Goal: Information Seeking & Learning: Learn about a topic

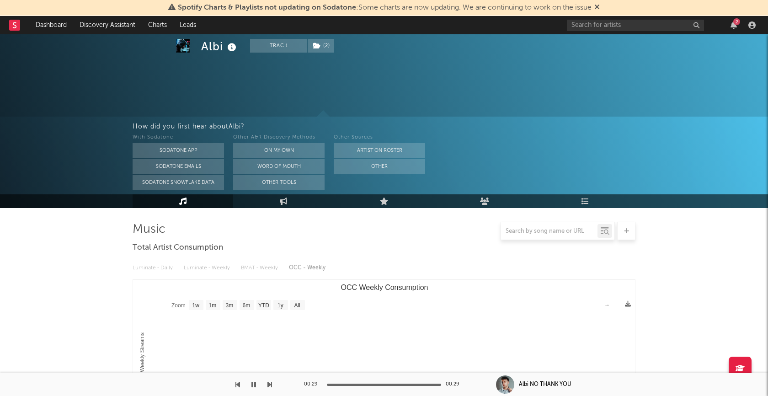
select select "1w"
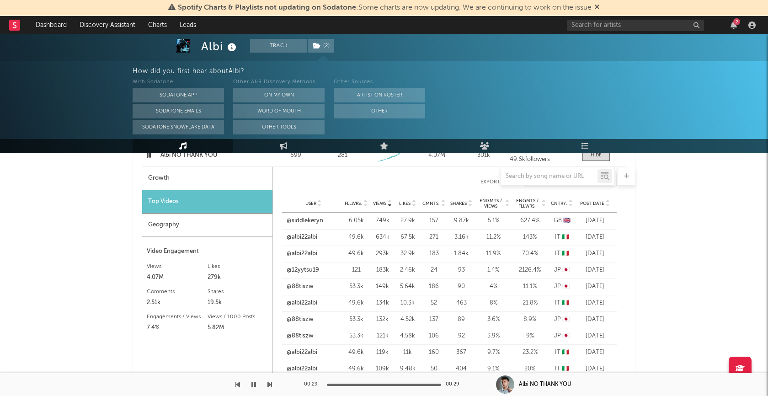
click at [16, 24] on rect at bounding box center [14, 25] width 11 height 11
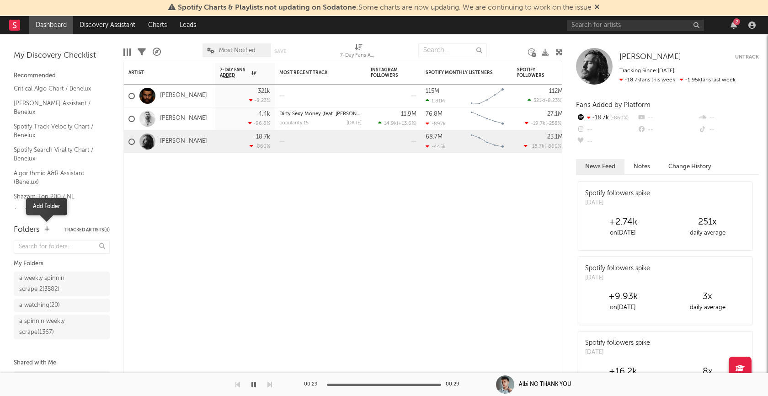
click at [44, 230] on icon "button" at bounding box center [46, 229] width 5 height 6
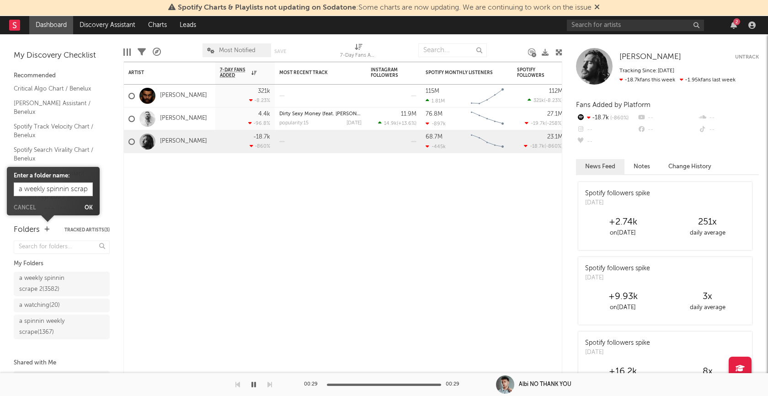
scroll to position [0, 5]
type input "a weekly spinnin scrape"
click at [88, 208] on button "Ok" at bounding box center [89, 207] width 8 height 5
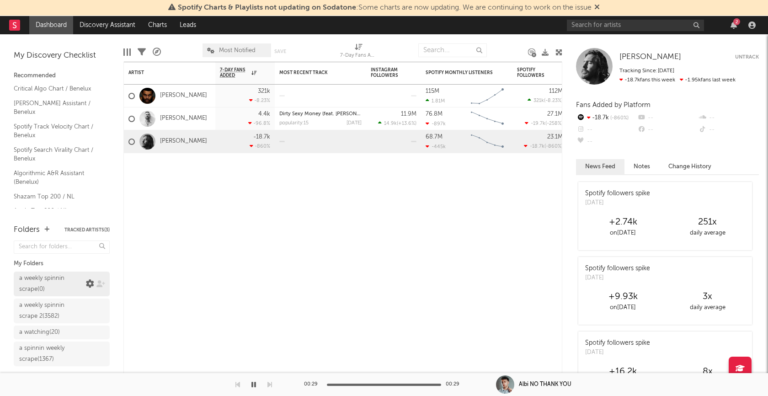
click at [89, 285] on icon at bounding box center [90, 284] width 8 height 8
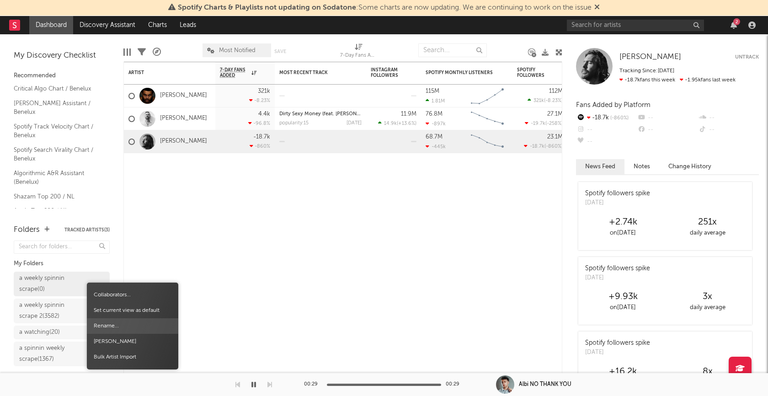
click at [112, 326] on span "Rename..." at bounding box center [132, 326] width 91 height 16
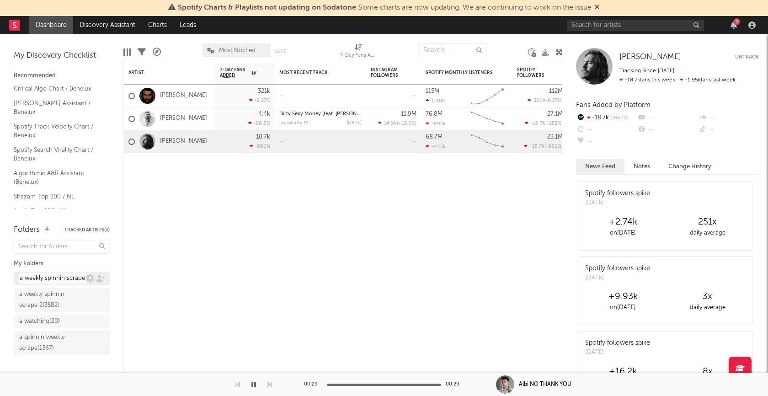
click at [82, 278] on input "a weekly spinnin scrape" at bounding box center [52, 278] width 67 height 10
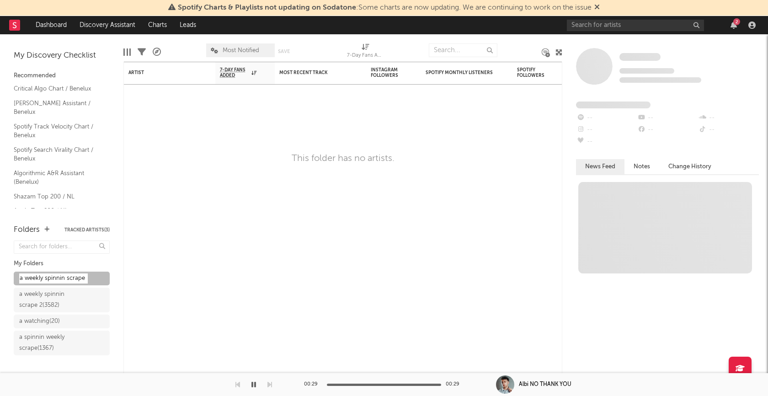
type input "a weekly spinnin scrape 3"
click at [163, 246] on div "Artist Notifications 7-Day Fans Added WoW % Change Most Recent Track Popularity…" at bounding box center [342, 229] width 439 height 334
click at [89, 283] on icon at bounding box center [90, 284] width 8 height 8
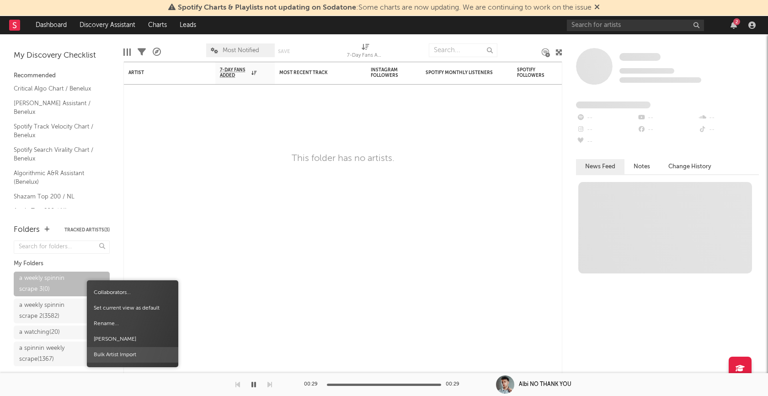
click at [116, 353] on span "Bulk Artist Import" at bounding box center [132, 355] width 91 height 16
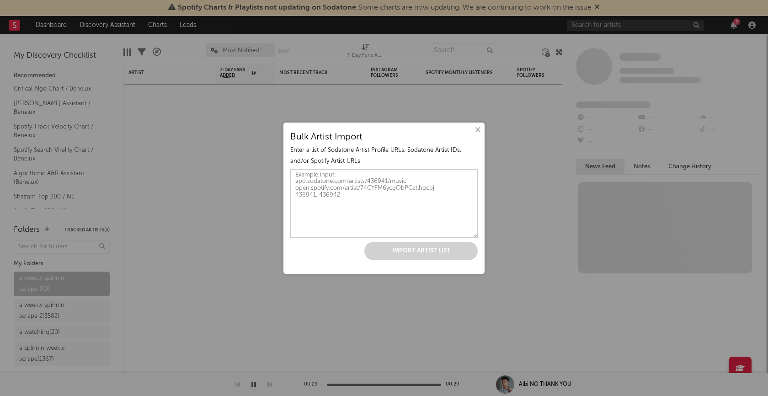
click at [355, 179] on textarea at bounding box center [383, 203] width 187 height 69
paste textarea "https://open.spotify.com/artist/5ItDEAdocQCizO4wkoq0ZX https://open.spotify.com…"
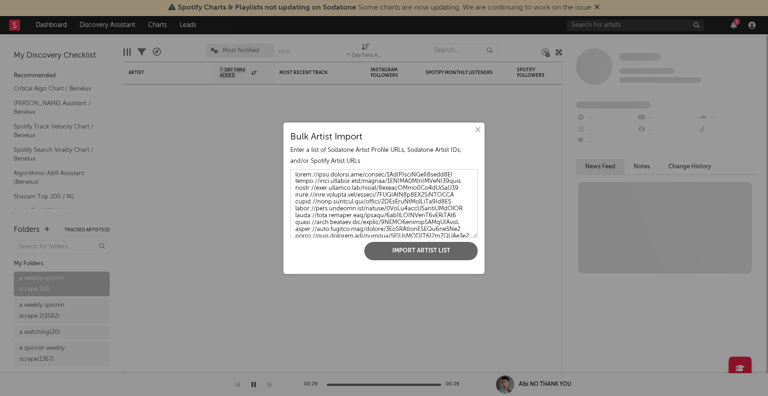
scroll to position [27173, 0]
type textarea "https://open.spotify.com/artist/5ItDEAdocQCizO4wkoq0ZX https://open.spotify.com…"
click at [407, 256] on button "Import Artist List" at bounding box center [420, 251] width 113 height 18
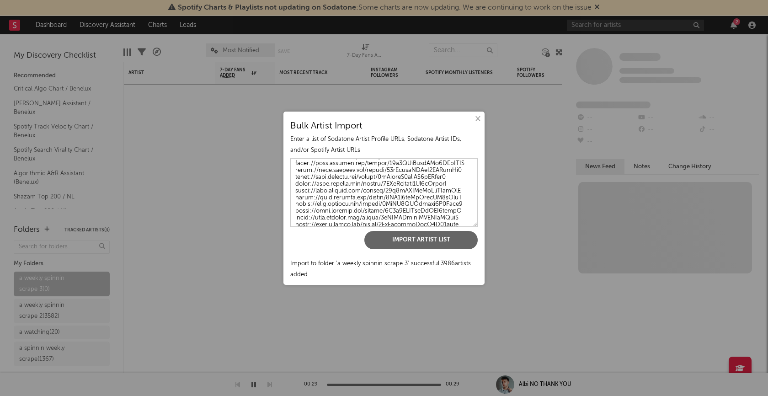
click at [476, 119] on button "×" at bounding box center [477, 119] width 10 height 10
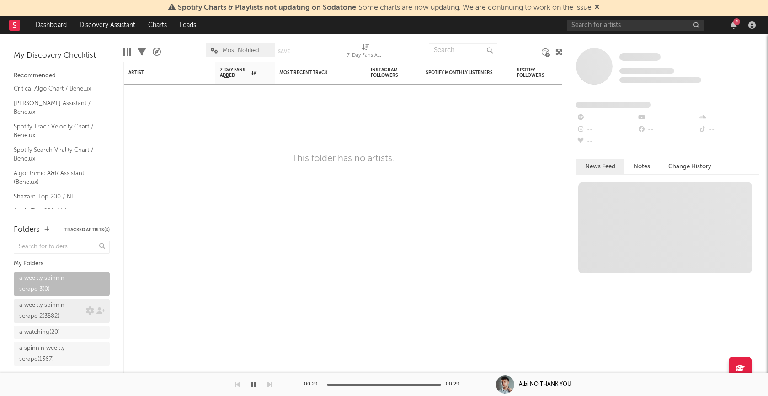
click at [40, 305] on div "a weekly spinnin scrape 2 ( 3582 )" at bounding box center [51, 311] width 64 height 22
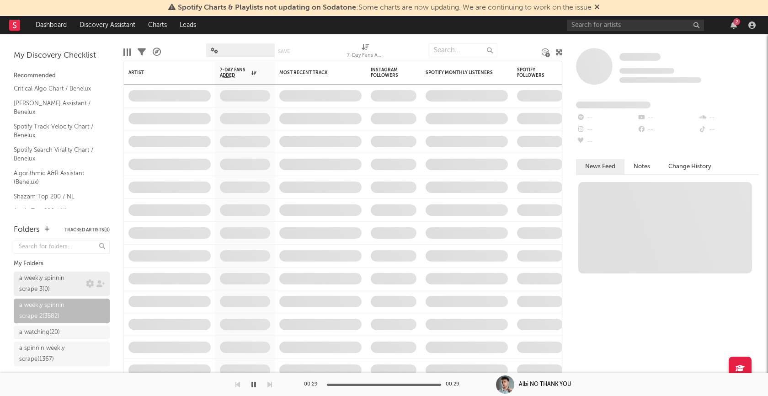
click at [47, 280] on div "a weekly spinnin scrape 3 ( 0 )" at bounding box center [51, 284] width 64 height 22
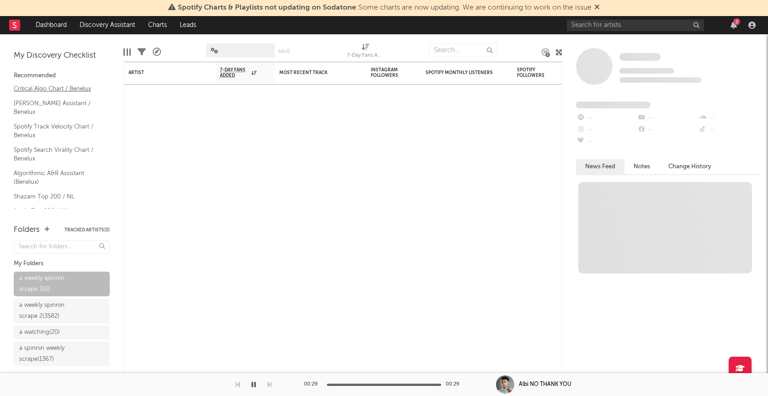
click at [43, 90] on link "Critical Algo Chart / Benelux" at bounding box center [57, 89] width 87 height 10
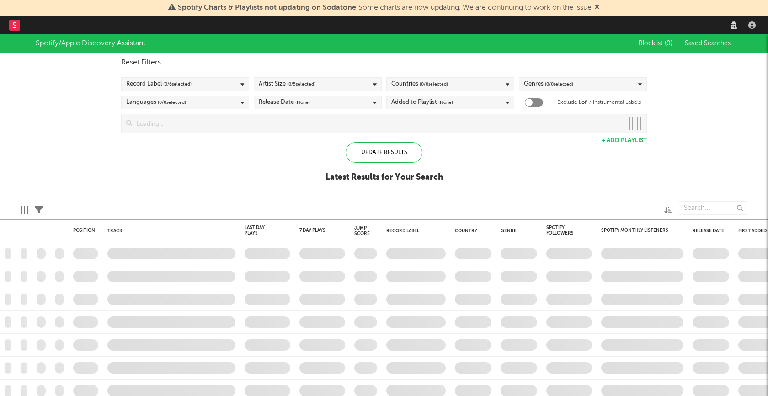
click at [14, 21] on rect at bounding box center [14, 25] width 11 height 11
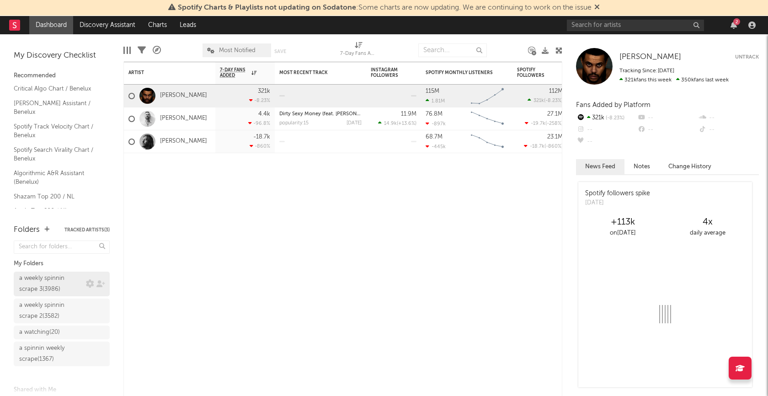
click at [53, 280] on div "a weekly spinnin scrape 3 ( 3986 )" at bounding box center [51, 284] width 64 height 22
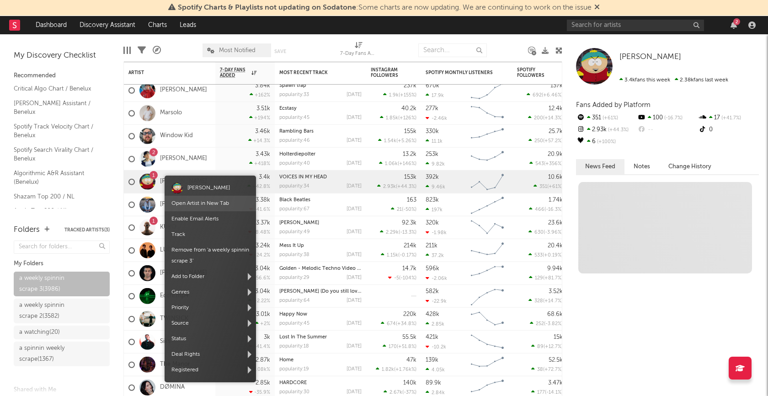
click at [191, 203] on link "Open Artist in New Tab" at bounding box center [200, 203] width 58 height 5
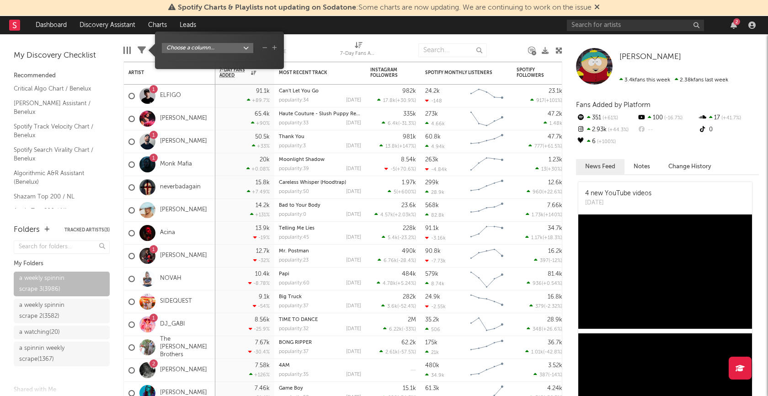
click at [143, 51] on icon at bounding box center [142, 50] width 8 height 8
click at [242, 46] on body "Spotify Charts & Playlists not updating on Sodatone : Some charts are now updat…" at bounding box center [384, 198] width 768 height 396
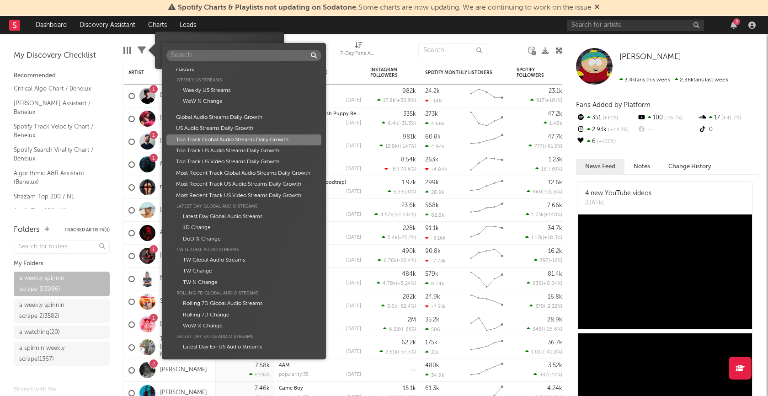
scroll to position [483, 0]
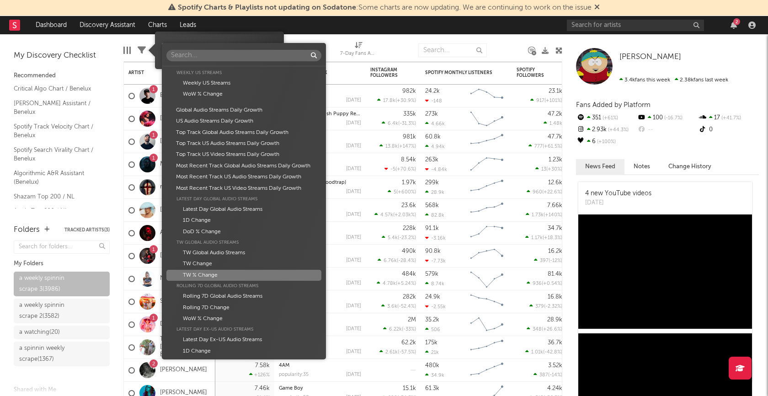
click at [246, 273] on div "TW % Change" at bounding box center [243, 275] width 155 height 11
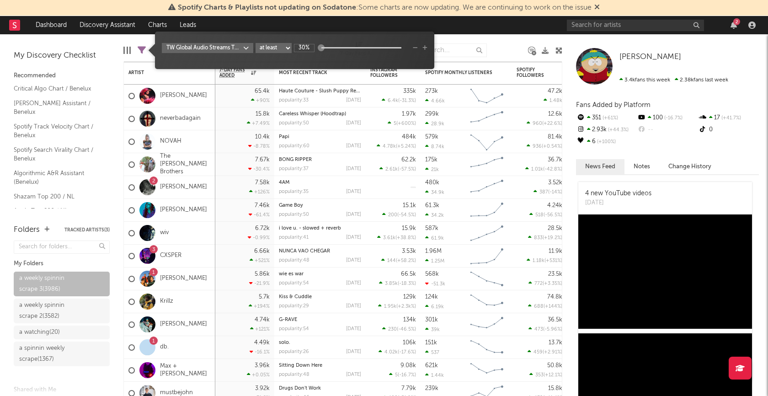
type input "30%"
click at [336, 58] on div "TW Global Audio Streams TW % Change at least at most between 30%" at bounding box center [295, 53] width 266 height 21
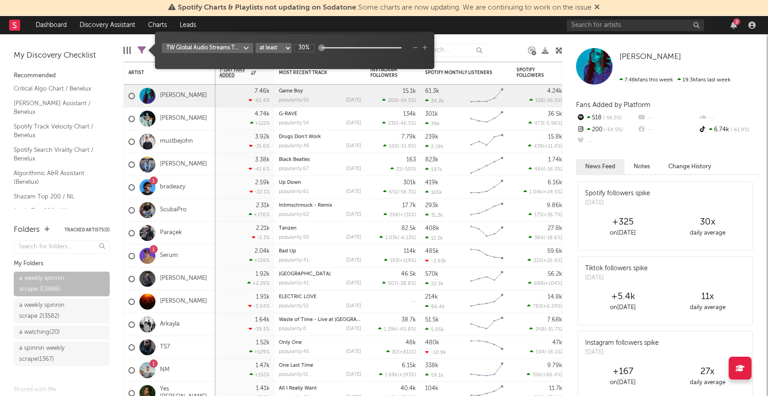
click at [515, 48] on div at bounding box center [508, 50] width 28 height 23
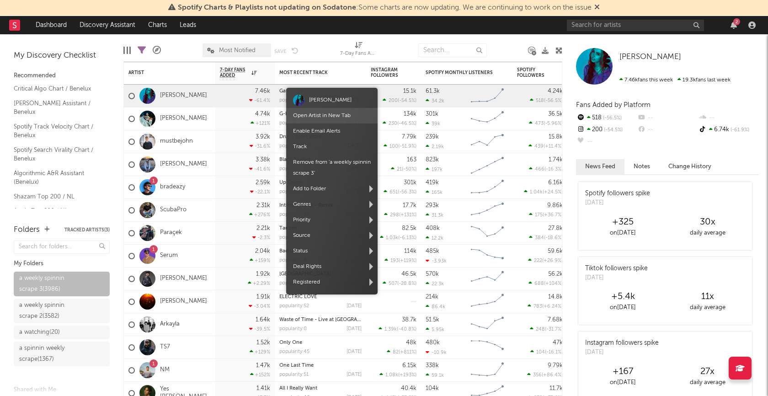
click at [305, 113] on link "Open Artist in New Tab" at bounding box center [322, 115] width 58 height 5
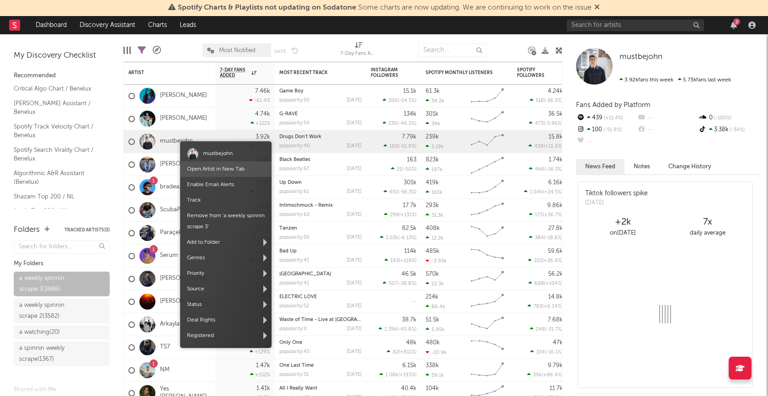
click at [203, 167] on link "Open Artist in New Tab" at bounding box center [216, 168] width 58 height 5
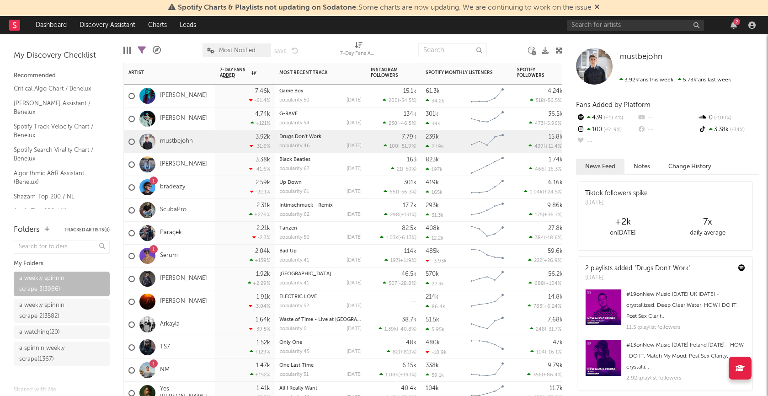
click at [185, 98] on div "Frey" at bounding box center [169, 96] width 91 height 23
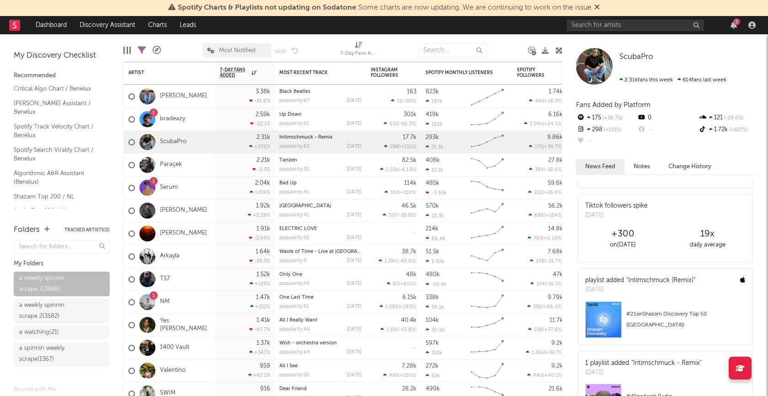
scroll to position [0, 0]
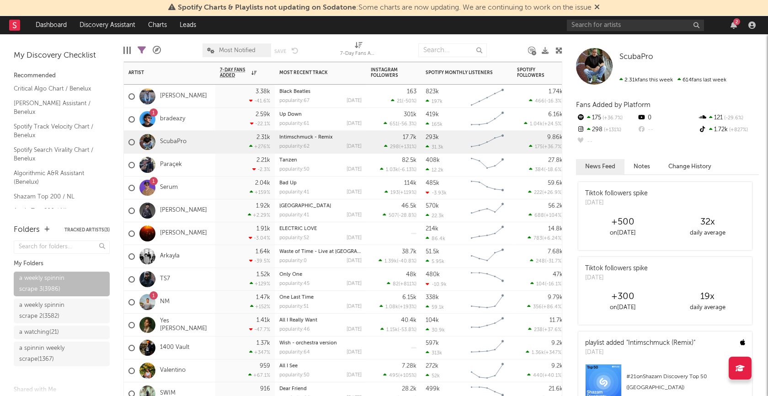
click at [197, 168] on div "Paraçek" at bounding box center [169, 165] width 91 height 23
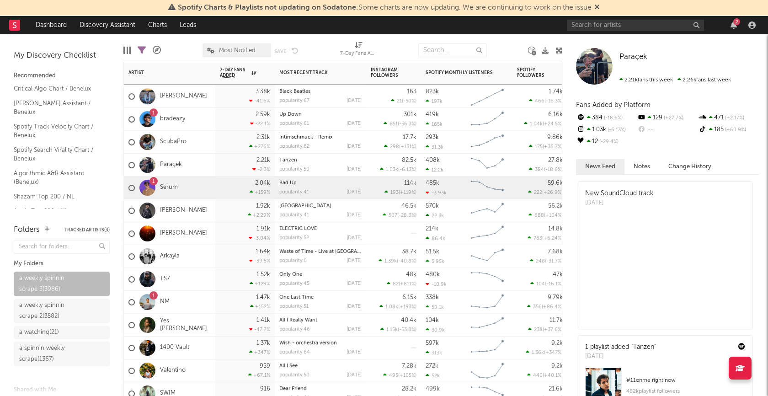
click at [197, 186] on div "1 Serum" at bounding box center [169, 187] width 91 height 23
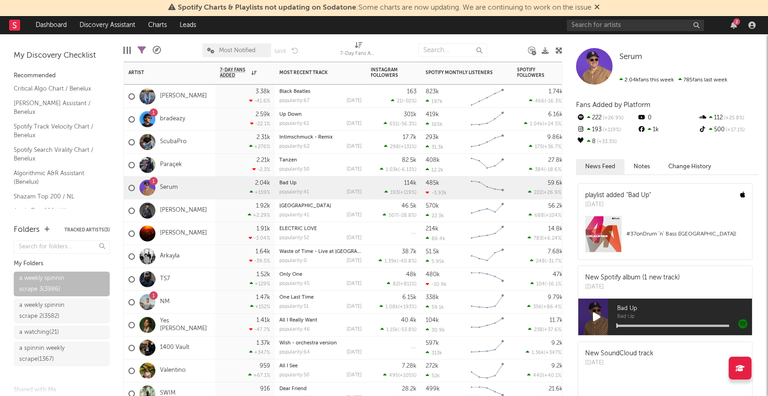
scroll to position [78, 0]
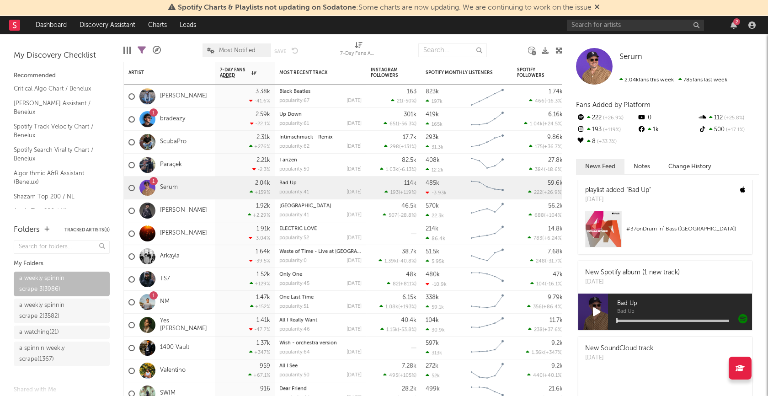
click at [600, 310] on icon at bounding box center [597, 312] width 8 height 10
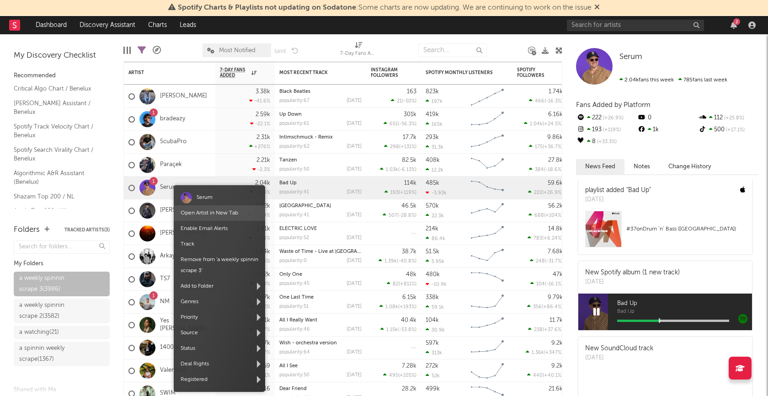
click at [199, 212] on link "Open Artist in New Tab" at bounding box center [210, 212] width 58 height 5
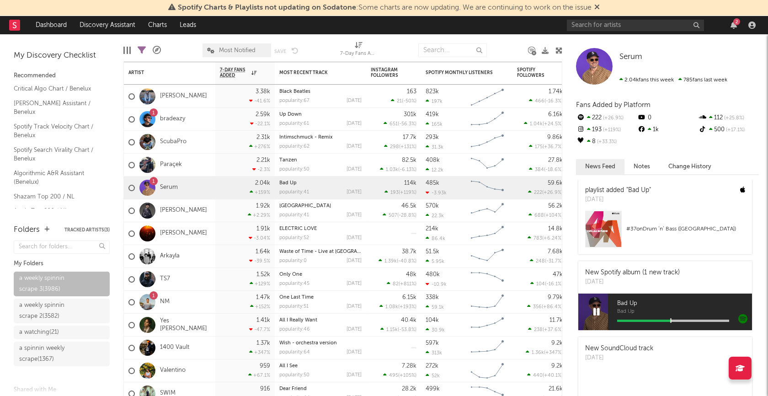
click at [598, 313] on icon at bounding box center [596, 312] width 6 height 10
click at [204, 213] on div "[PERSON_NAME]" at bounding box center [169, 210] width 91 height 23
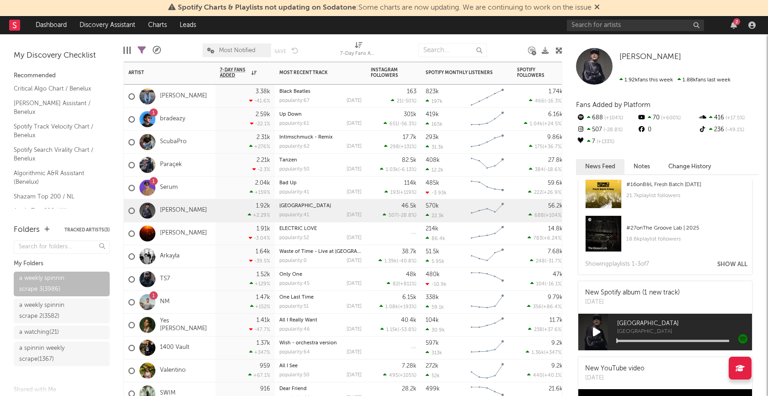
scroll to position [199, 0]
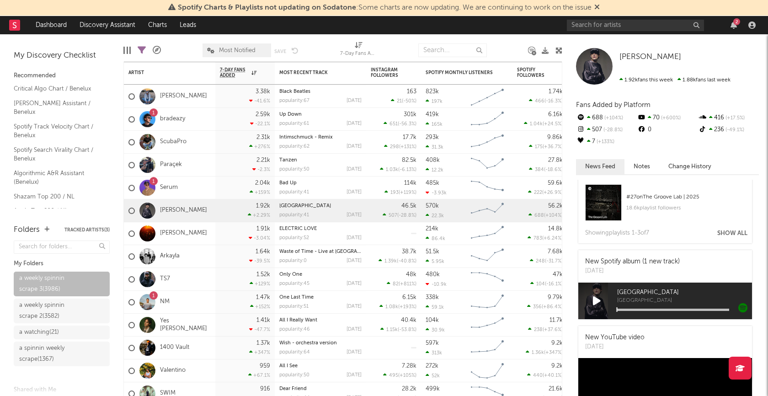
click at [596, 299] on icon at bounding box center [597, 301] width 8 height 10
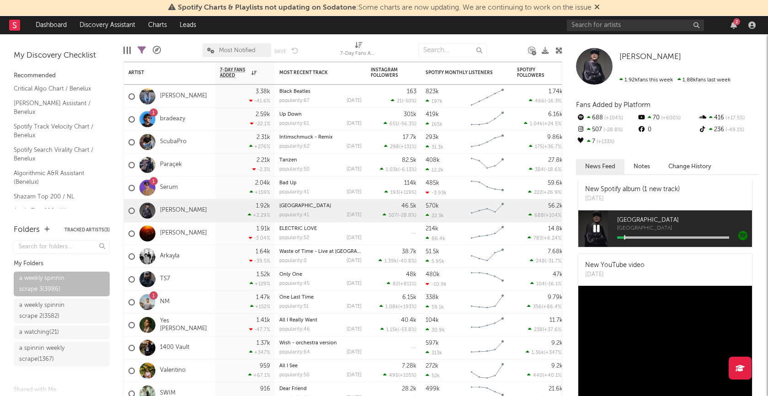
scroll to position [280, 0]
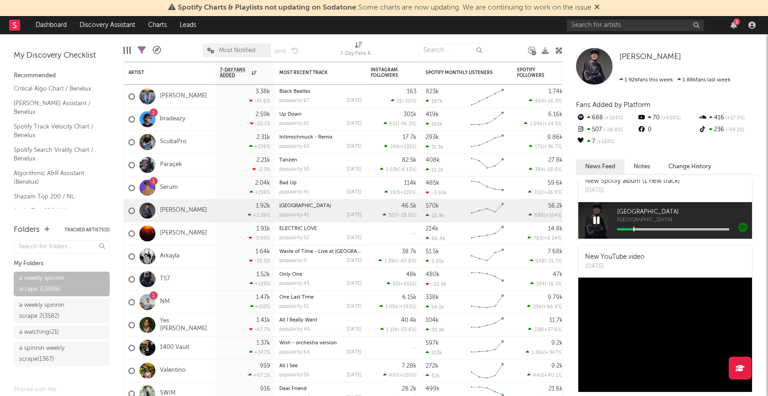
click at [598, 220] on icon at bounding box center [596, 220] width 6 height 10
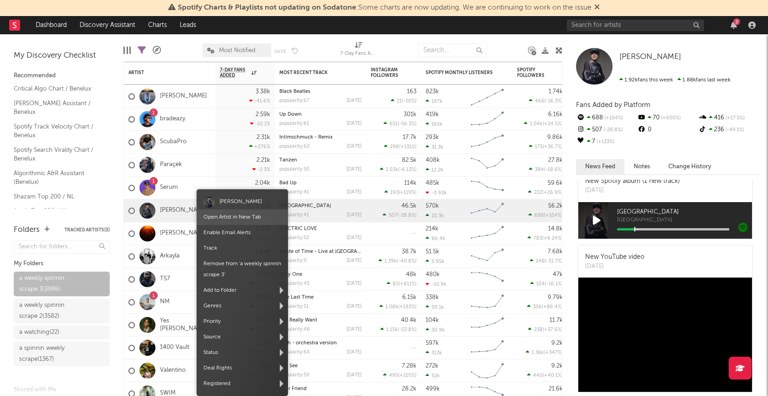
click at [224, 215] on link "Open Artist in New Tab" at bounding box center [232, 216] width 58 height 5
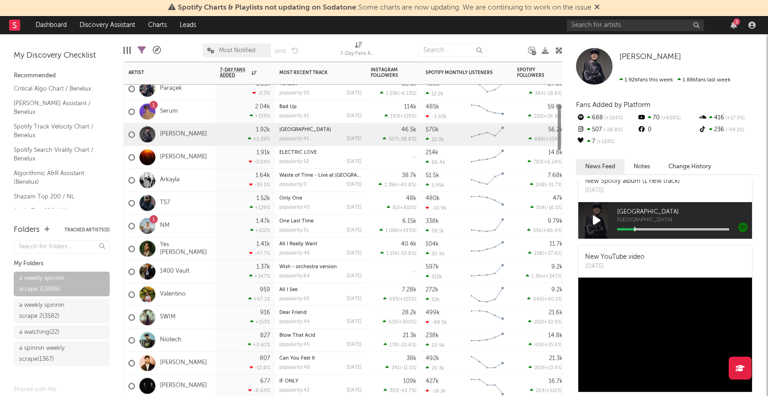
click at [208, 164] on div "[PERSON_NAME]" at bounding box center [169, 157] width 91 height 23
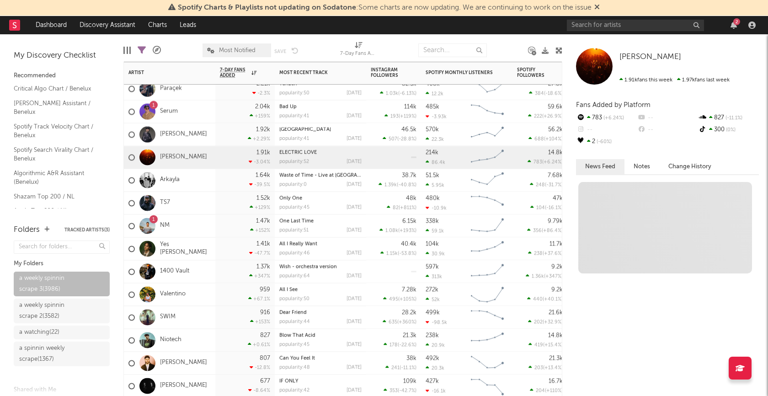
scroll to position [0, 0]
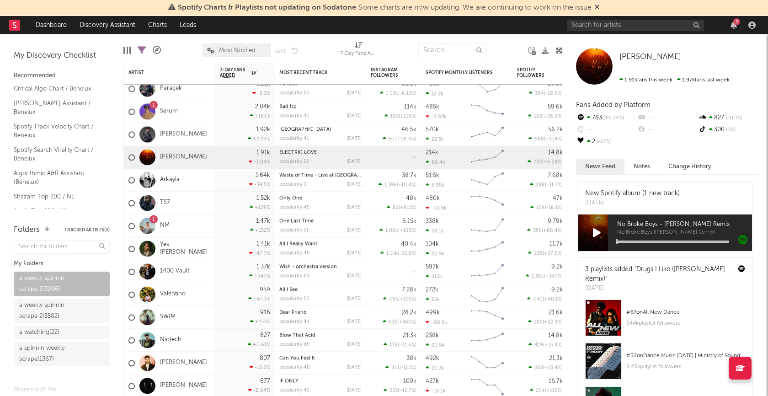
click at [597, 233] on icon at bounding box center [597, 233] width 8 height 10
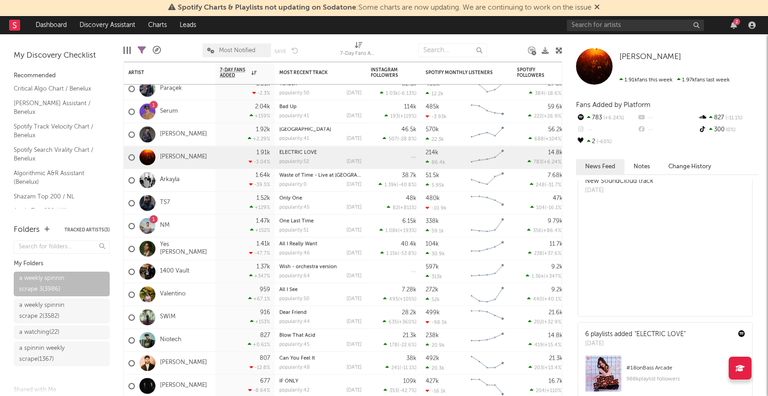
scroll to position [230, 0]
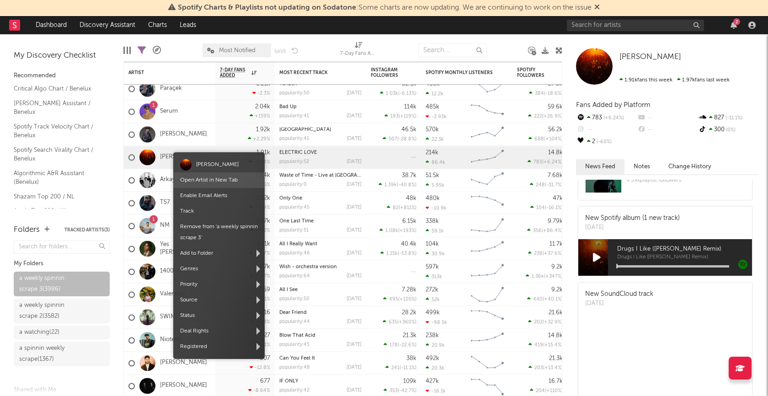
click at [203, 180] on link "Open Artist in New Tab" at bounding box center [209, 179] width 58 height 5
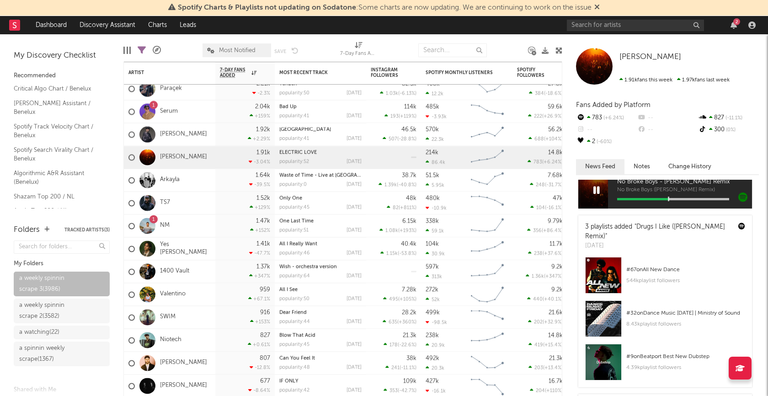
scroll to position [0, 0]
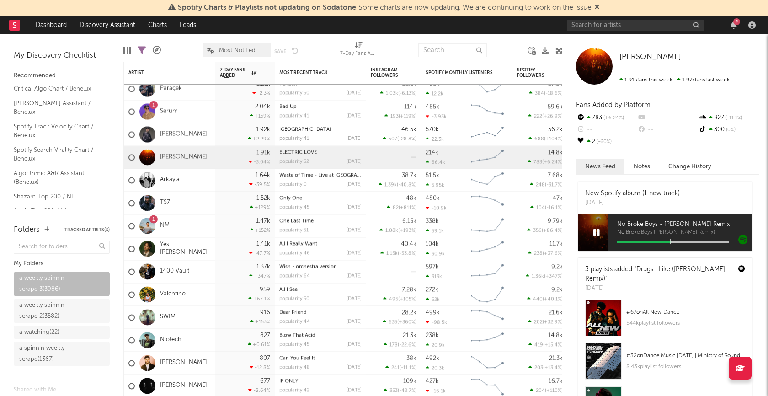
click at [597, 230] on icon at bounding box center [596, 233] width 6 height 10
click at [200, 179] on div "Arkayla" at bounding box center [169, 180] width 91 height 23
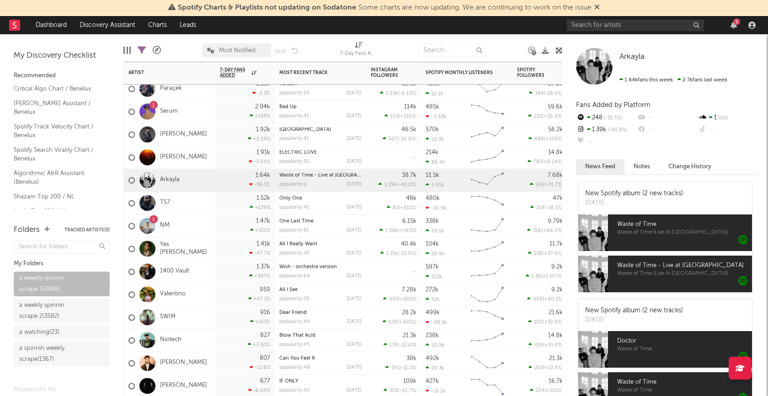
click at [206, 198] on div "TS7" at bounding box center [169, 203] width 91 height 23
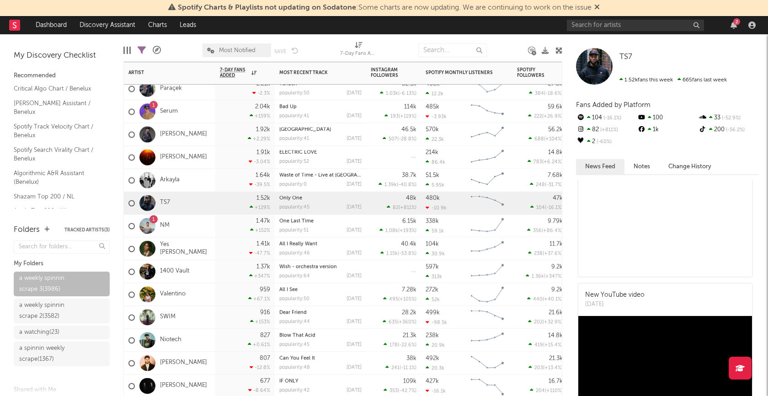
scroll to position [188, 0]
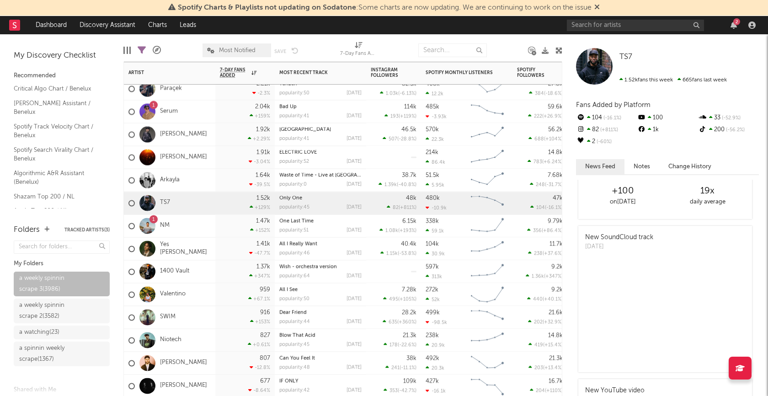
click at [216, 222] on div "1.47k +152 %" at bounding box center [244, 225] width 59 height 23
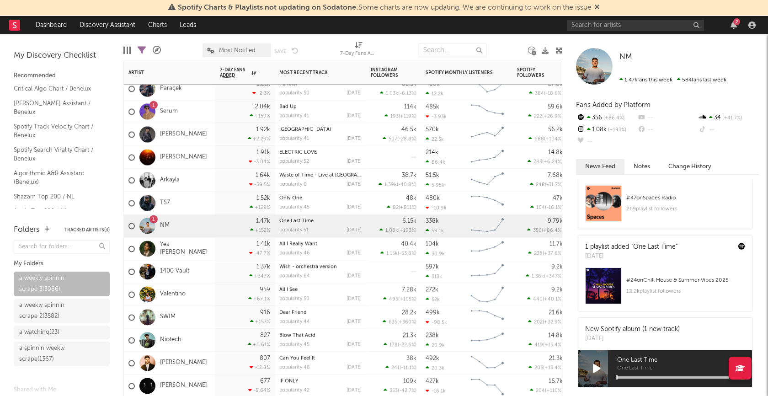
scroll to position [295, 0]
click at [597, 370] on icon at bounding box center [597, 369] width 8 height 10
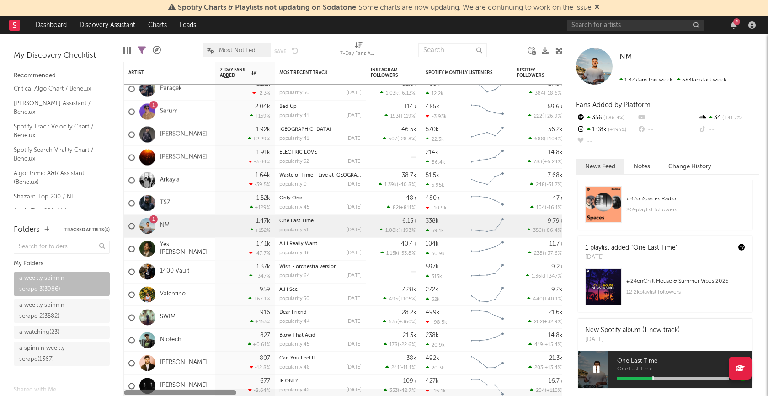
drag, startPoint x: 332, startPoint y: 391, endPoint x: 209, endPoint y: 391, distance: 123.0
click at [209, 391] on div at bounding box center [180, 392] width 112 height 5
click at [598, 365] on icon at bounding box center [596, 369] width 6 height 10
click at [125, 51] on div at bounding box center [126, 50] width 7 height 7
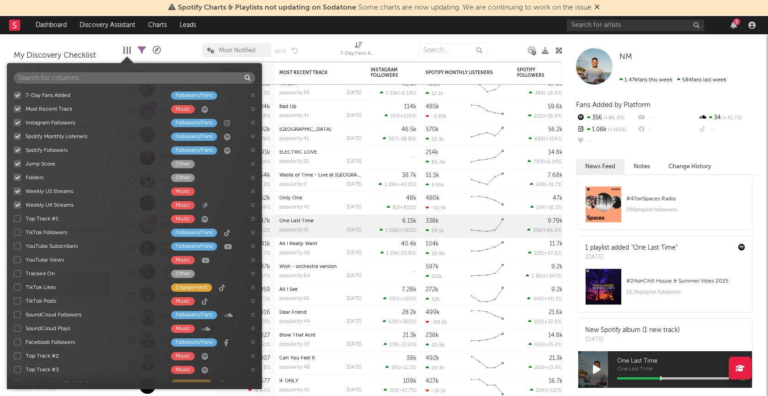
click at [17, 120] on div at bounding box center [17, 122] width 7 height 7
click at [14, 120] on input "Instagram Followers Followers/Fans" at bounding box center [14, 122] width 0 height 9
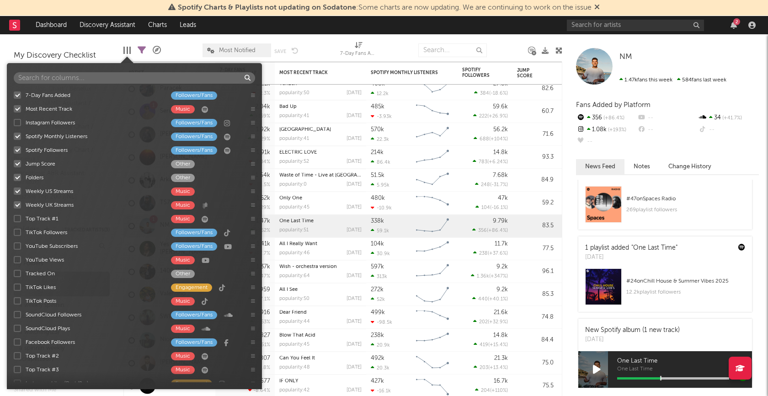
click at [18, 150] on div at bounding box center [17, 149] width 7 height 7
click at [14, 150] on input "Spotify Followers Followers/Fans" at bounding box center [14, 149] width 0 height 9
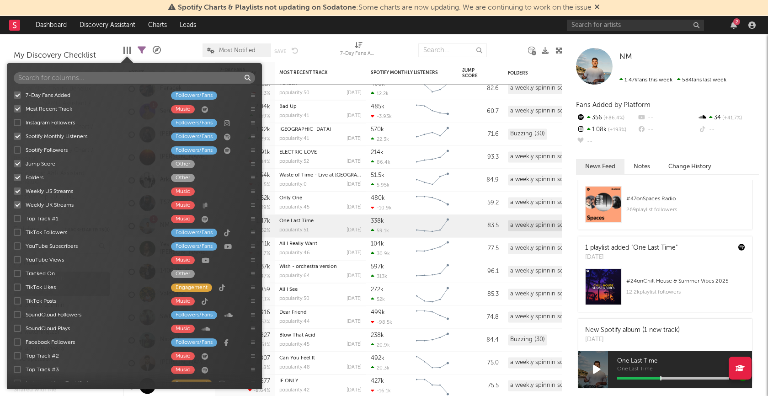
click at [18, 162] on div at bounding box center [17, 163] width 7 height 7
click at [14, 162] on input "Jump Score Other" at bounding box center [14, 163] width 0 height 9
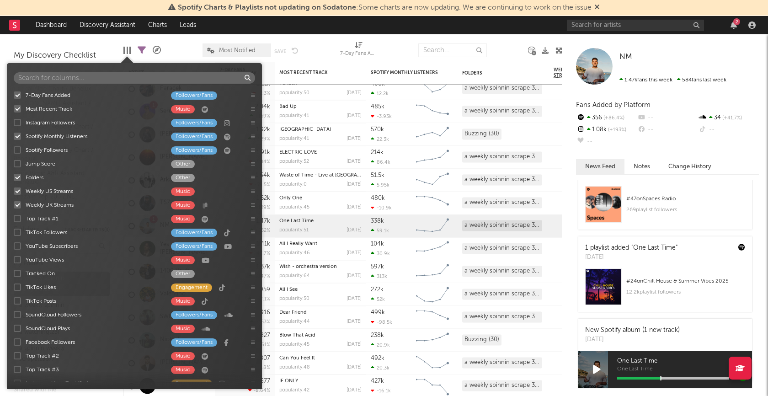
click at [17, 177] on div at bounding box center [17, 177] width 7 height 7
click at [14, 177] on input "Folders Other" at bounding box center [14, 177] width 0 height 9
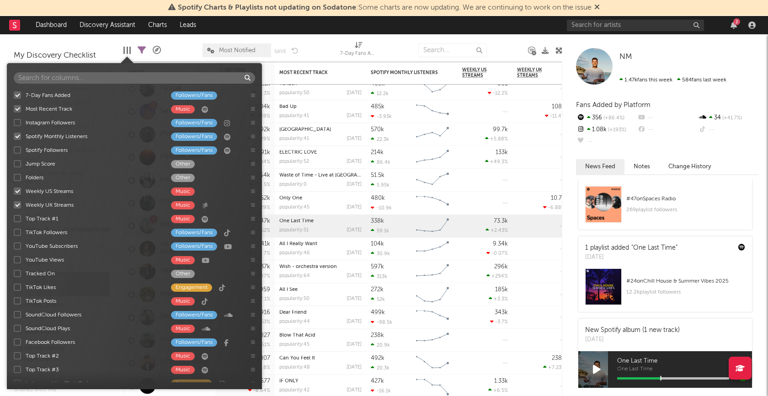
click at [17, 191] on div at bounding box center [17, 190] width 7 height 7
click at [14, 191] on input "Weekly US Streams Music" at bounding box center [14, 191] width 0 height 9
click at [17, 203] on div at bounding box center [17, 204] width 7 height 7
click at [14, 203] on input "Weekly UK Streams Music" at bounding box center [14, 204] width 0 height 9
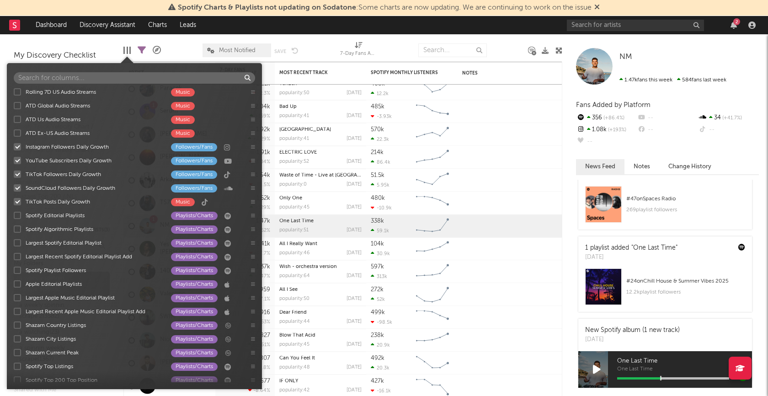
scroll to position [903, 0]
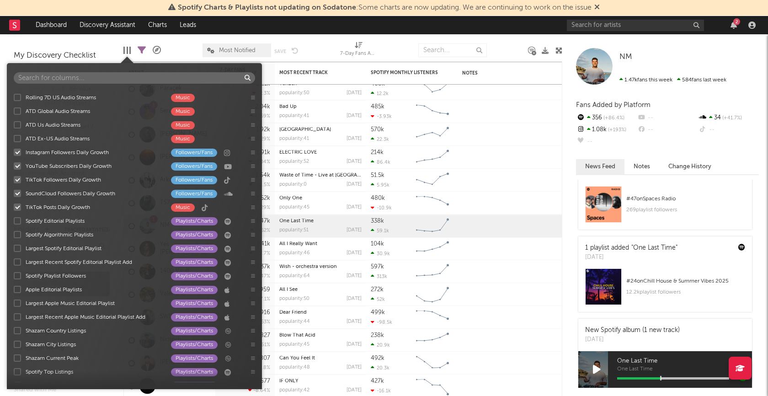
click at [17, 191] on div at bounding box center [17, 193] width 7 height 7
click at [14, 191] on input "SoundCloud Followers Daily Growth Followers/Fans" at bounding box center [14, 193] width 0 height 9
click at [17, 181] on div at bounding box center [17, 179] width 7 height 7
click at [14, 181] on input "TikTok Followers Daily Growth Followers/Fans" at bounding box center [14, 179] width 0 height 9
click at [19, 163] on div at bounding box center [17, 165] width 7 height 7
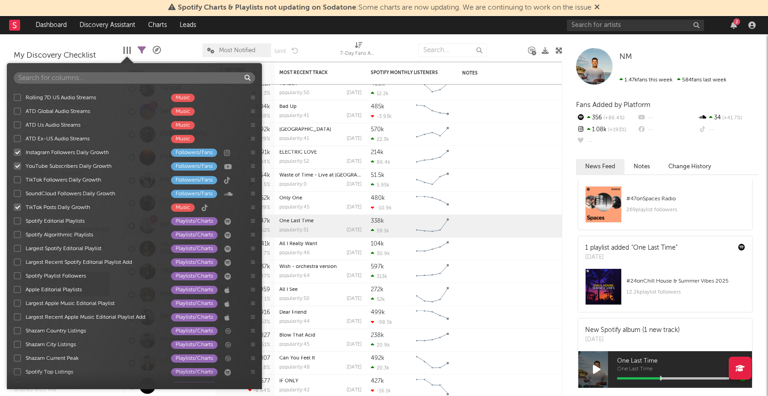
click at [14, 163] on input "YouTube Subscribers Daily Growth Followers/Fans" at bounding box center [14, 165] width 0 height 9
click at [18, 152] on div at bounding box center [17, 152] width 7 height 7
click at [14, 152] on input "Instagram Followers Daily Growth Followers/Fans" at bounding box center [14, 152] width 0 height 9
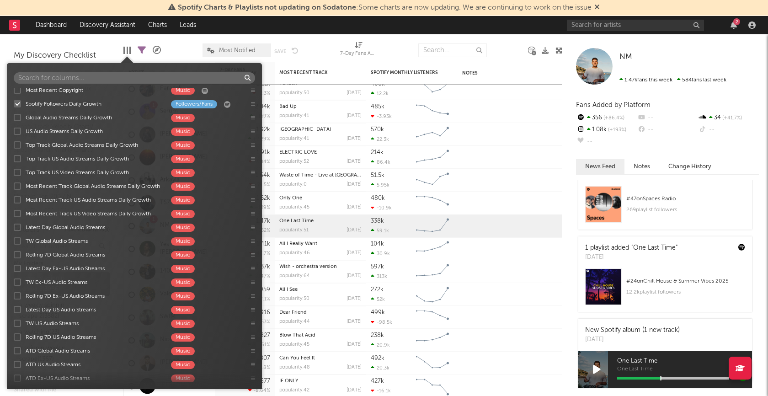
scroll to position [643, 0]
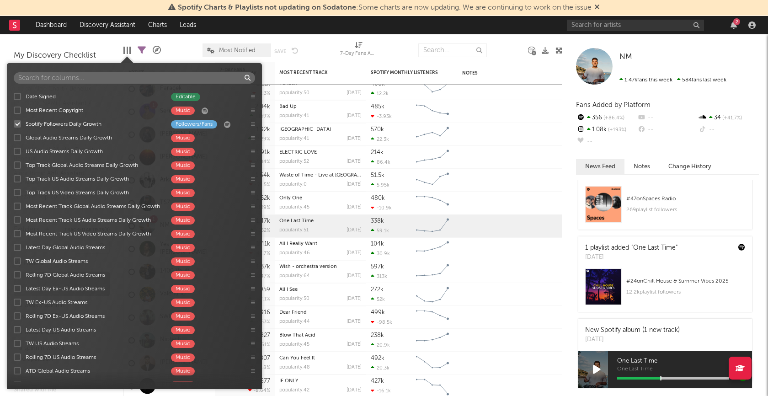
click at [18, 136] on div at bounding box center [17, 137] width 7 height 7
click at [14, 136] on input "Global Audio Streams Daily Growth Music" at bounding box center [14, 137] width 0 height 9
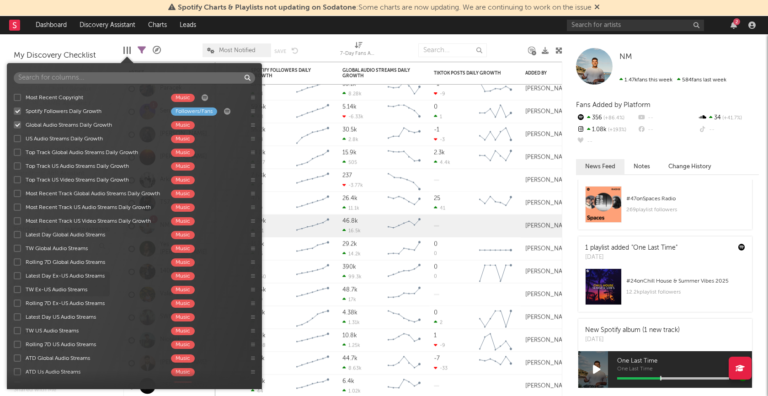
scroll to position [656, 0]
click at [19, 192] on div at bounding box center [17, 193] width 7 height 7
click at [14, 192] on input "Most Recent Track Global Audio Streams Daily Growth Music" at bounding box center [14, 193] width 0 height 9
click at [16, 124] on div at bounding box center [17, 125] width 7 height 7
click at [14, 124] on input "Global Audio Streams Daily Growth Music" at bounding box center [14, 125] width 0 height 9
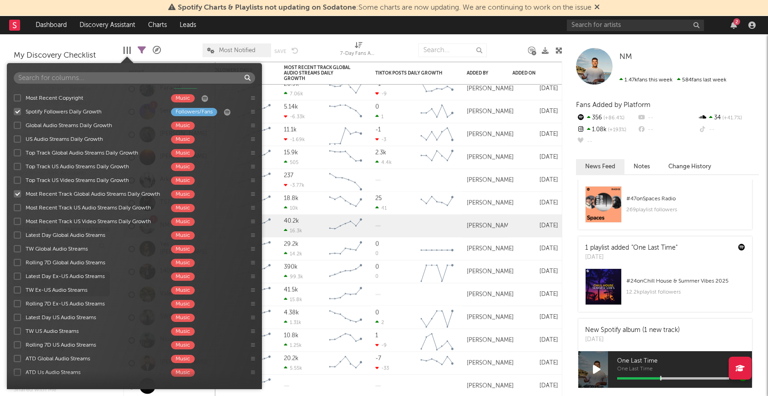
click at [328, 43] on div at bounding box center [319, 50] width 28 height 23
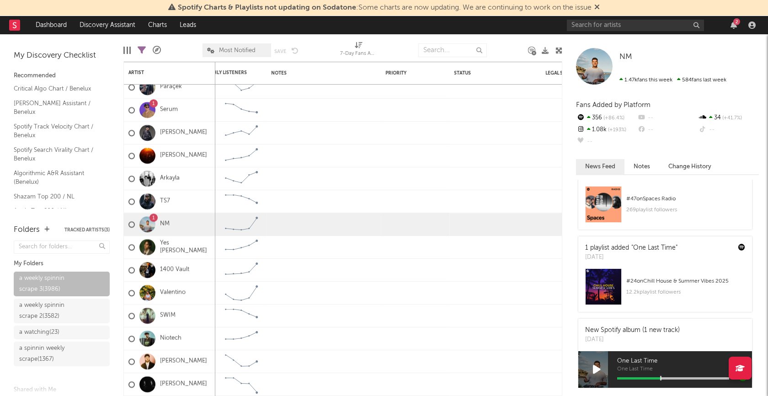
click at [127, 52] on div at bounding box center [127, 50] width 1 height 7
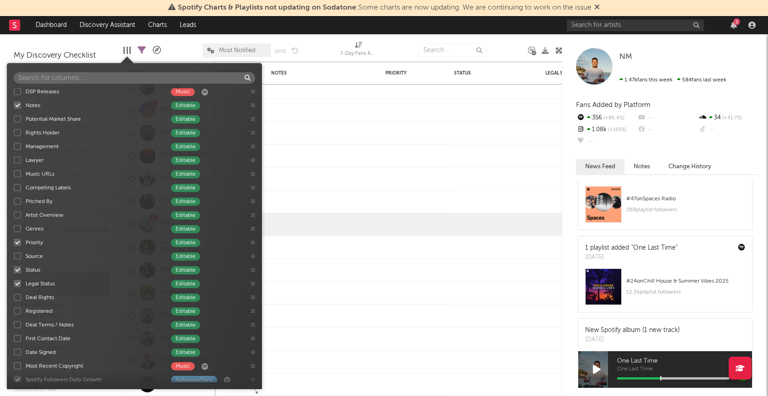
scroll to position [445, 0]
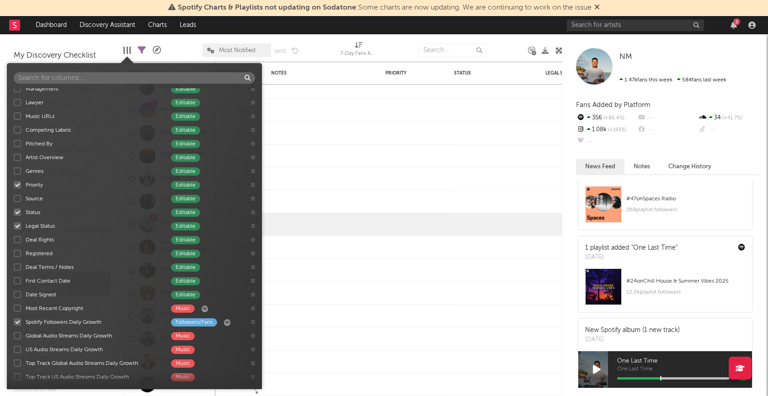
click at [16, 185] on div at bounding box center [17, 184] width 7 height 7
click at [14, 185] on input "Priority Editable" at bounding box center [14, 184] width 0 height 9
click at [16, 213] on div at bounding box center [17, 211] width 7 height 7
click at [14, 213] on input "Status Editable" at bounding box center [14, 212] width 0 height 9
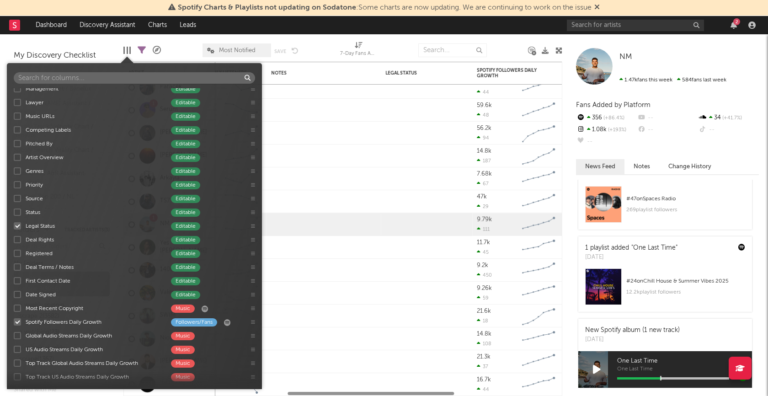
click at [16, 226] on div at bounding box center [17, 225] width 7 height 7
click at [14, 226] on input "Legal Status Editable" at bounding box center [14, 225] width 0 height 9
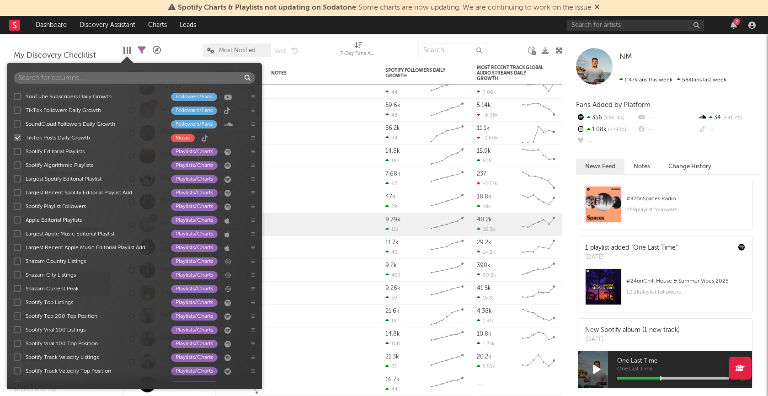
scroll to position [1095, 0]
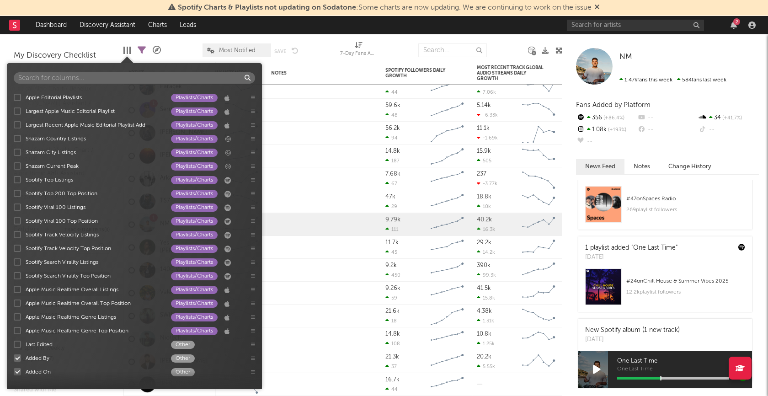
click at [16, 357] on div at bounding box center [17, 357] width 7 height 7
click at [14, 357] on input "Added By Other" at bounding box center [14, 357] width 0 height 9
click at [16, 373] on div at bounding box center [17, 371] width 7 height 7
click at [14, 373] on input "Added On Other" at bounding box center [14, 371] width 0 height 9
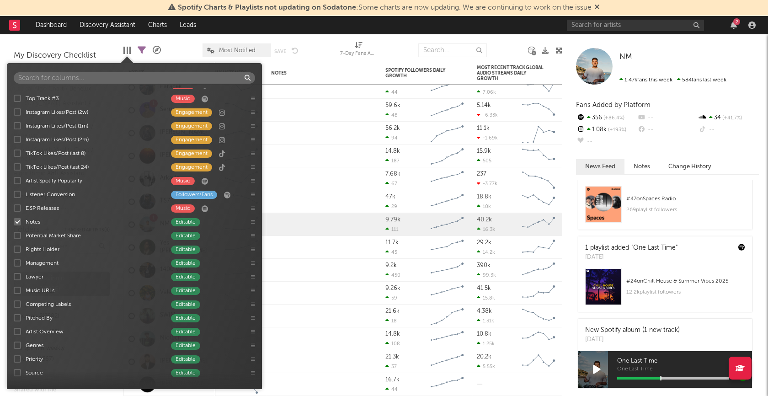
scroll to position [300, 0]
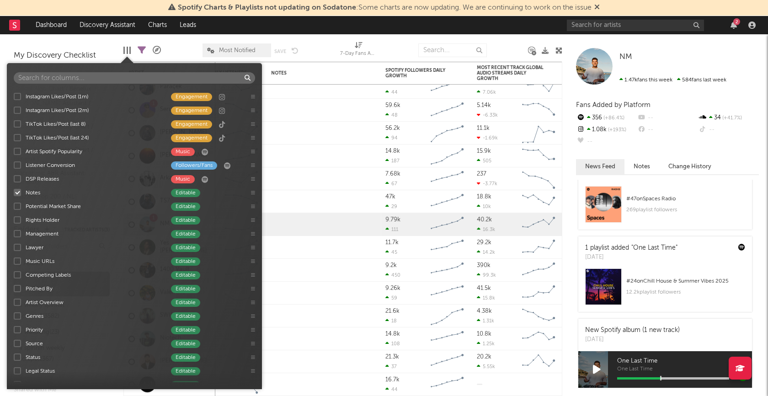
click at [19, 190] on div at bounding box center [17, 192] width 7 height 7
click at [14, 190] on input "Notes Editable" at bounding box center [14, 192] width 0 height 9
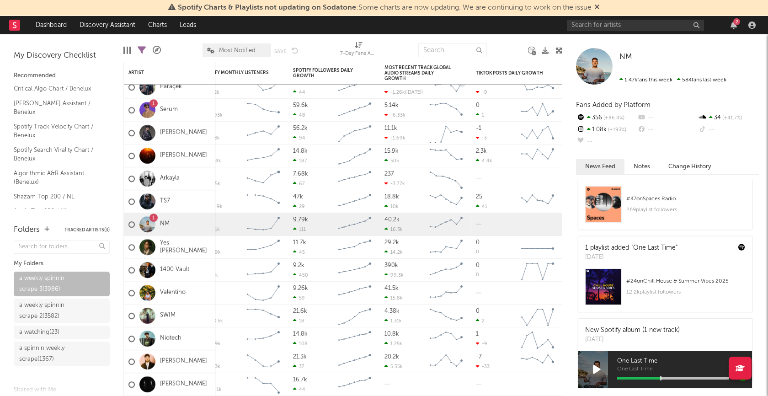
click at [400, 47] on div at bounding box center [398, 50] width 28 height 23
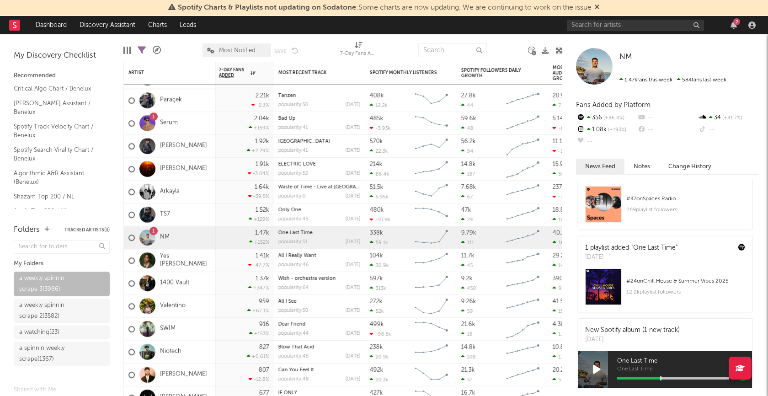
click at [129, 51] on div at bounding box center [129, 50] width 1 height 7
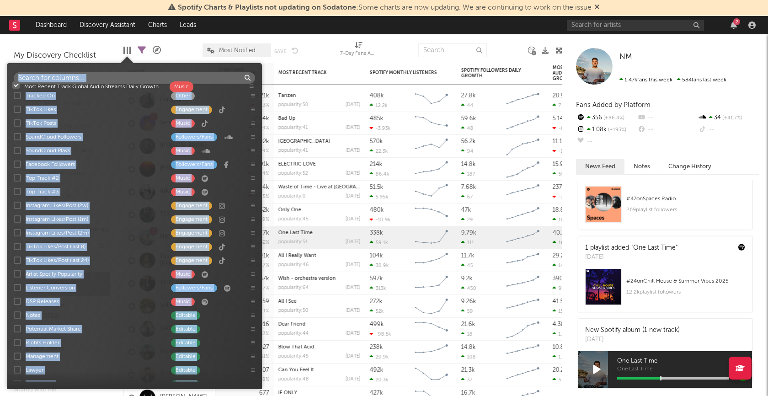
scroll to position [0, 0]
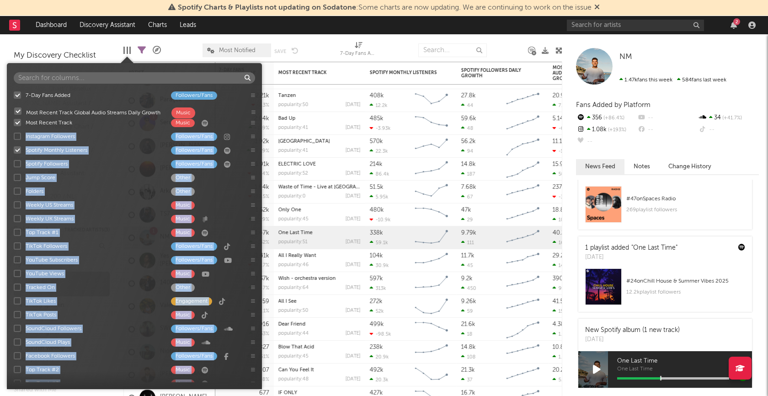
drag, startPoint x: 252, startPoint y: 331, endPoint x: 253, endPoint y: 110, distance: 221.3
click at [253, 110] on div "7-Day Fans Added Followers/Fans Most Recent Track Music Instagram Followers Fol…" at bounding box center [134, 235] width 255 height 294
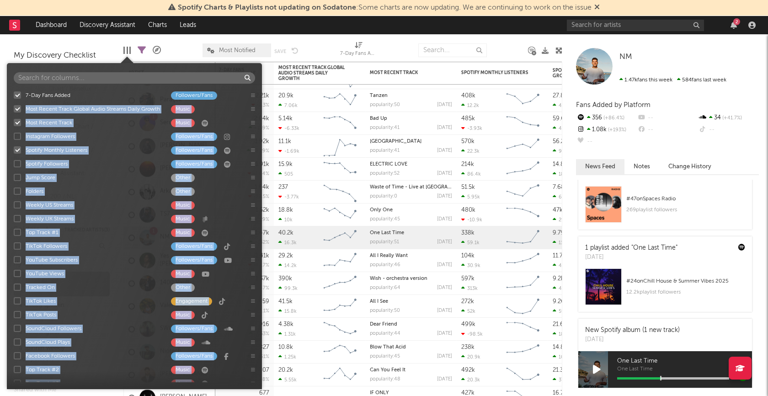
click at [253, 111] on icon at bounding box center [253, 109] width 4 height 5
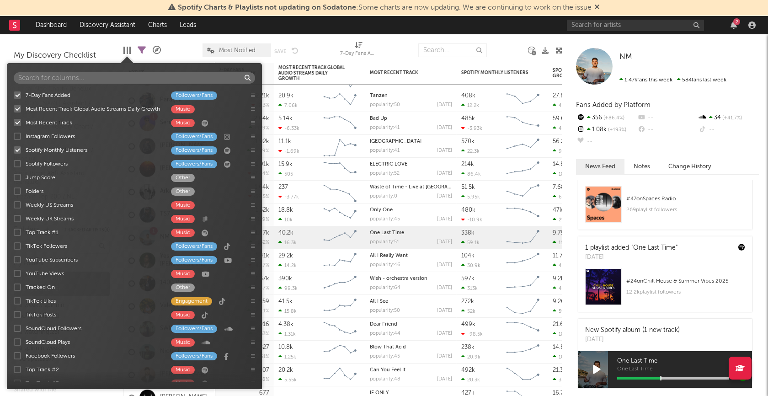
click at [318, 51] on div at bounding box center [319, 50] width 28 height 23
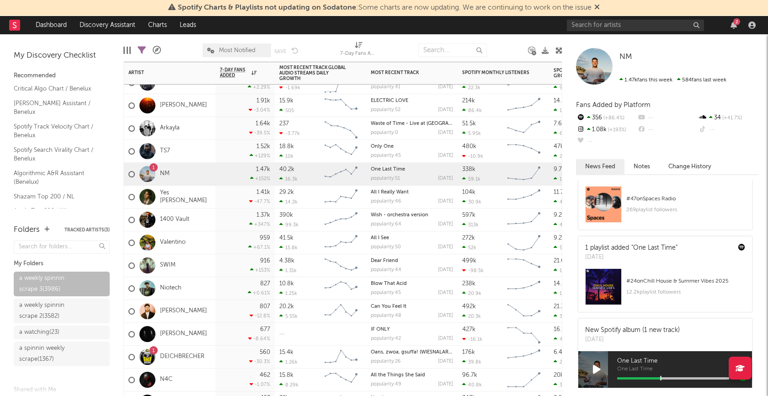
click at [217, 217] on div "1.37k +347 %" at bounding box center [244, 219] width 59 height 23
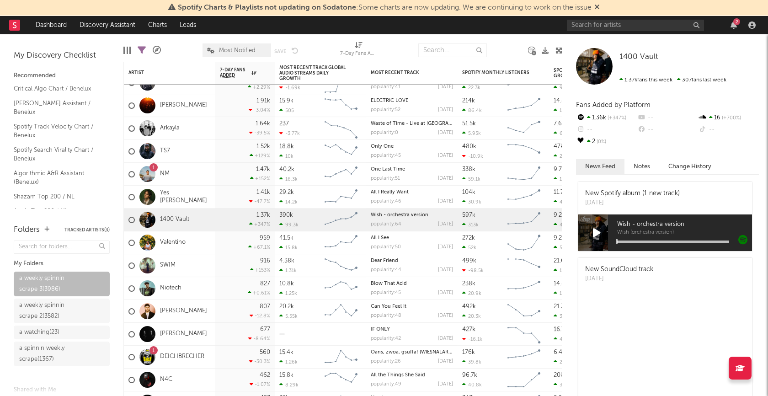
click at [600, 232] on icon at bounding box center [597, 233] width 8 height 10
click at [601, 233] on div at bounding box center [596, 232] width 37 height 37
click at [597, 231] on icon at bounding box center [596, 233] width 6 height 10
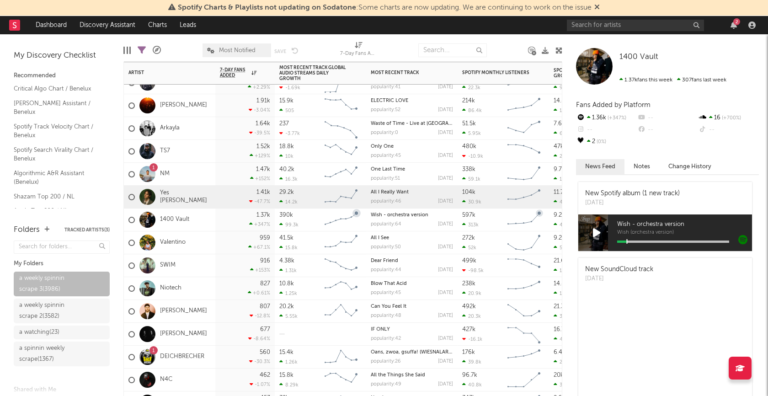
click at [205, 197] on div "Yes Boone" at bounding box center [169, 197] width 91 height 23
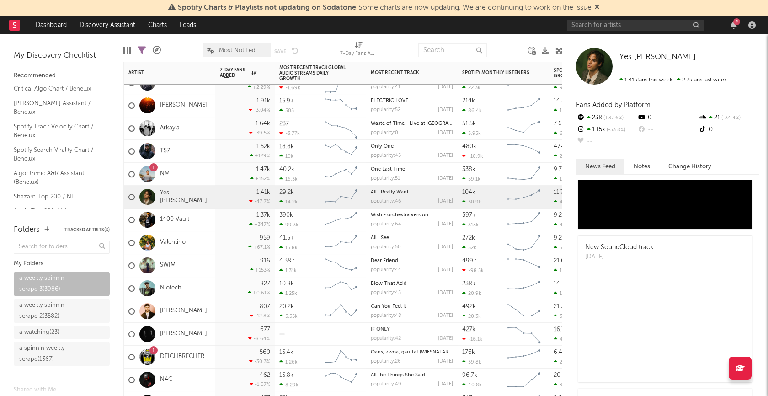
scroll to position [520, 0]
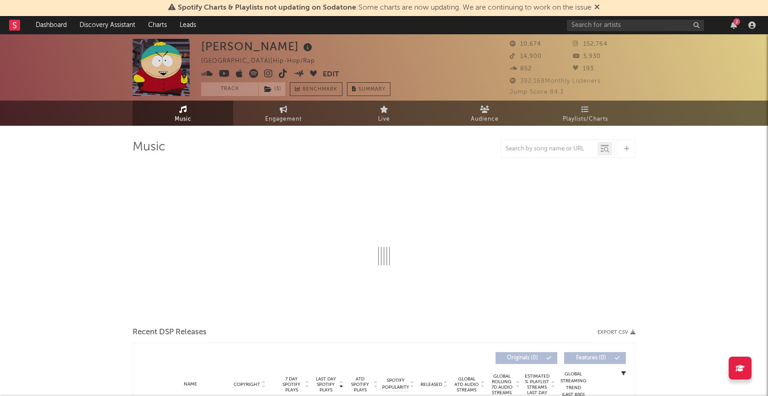
select select "6m"
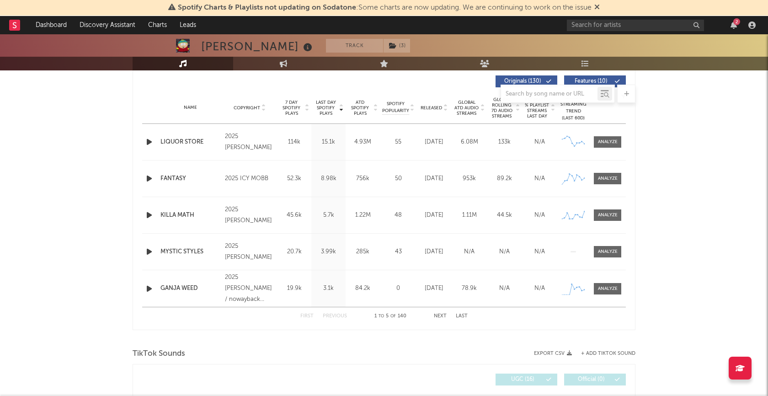
scroll to position [336, 0]
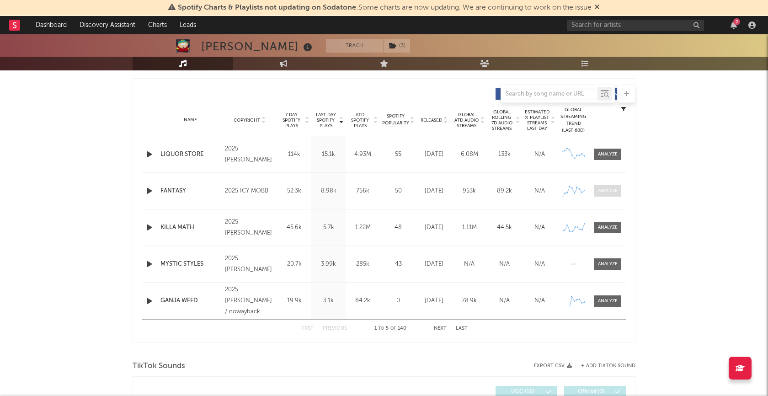
click at [610, 190] on div at bounding box center [608, 190] width 20 height 7
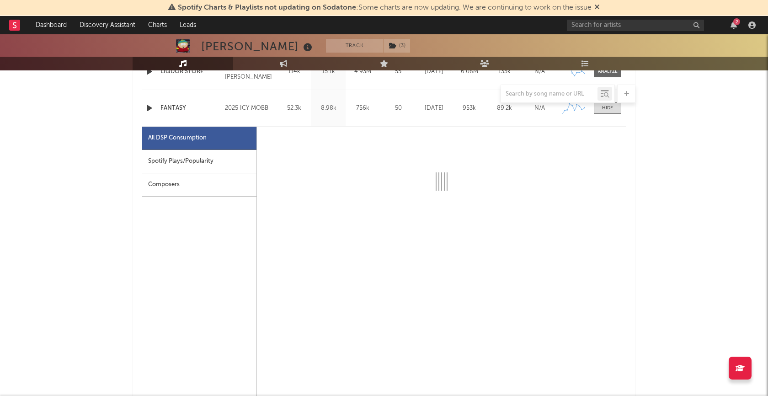
select select "1w"
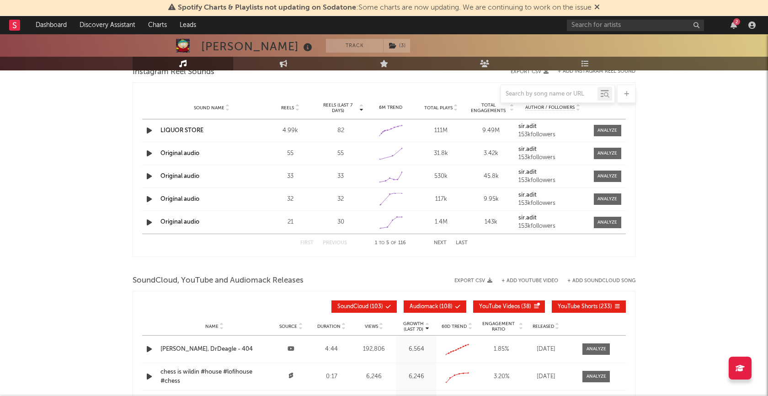
scroll to position [1213, 0]
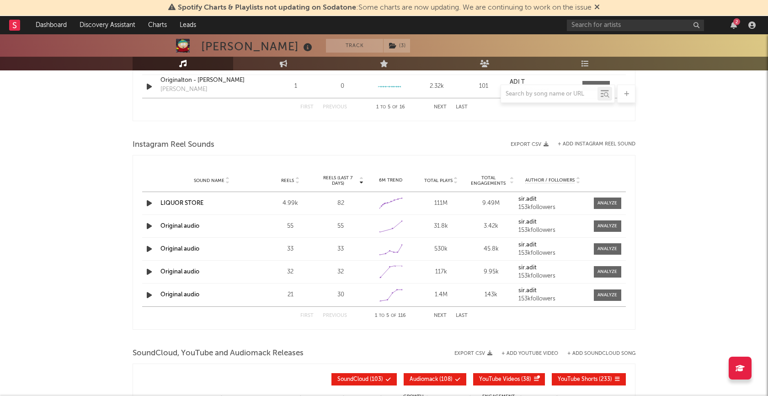
click at [443, 313] on button "Next" at bounding box center [440, 315] width 13 height 5
click at [603, 205] on span at bounding box center [607, 202] width 27 height 11
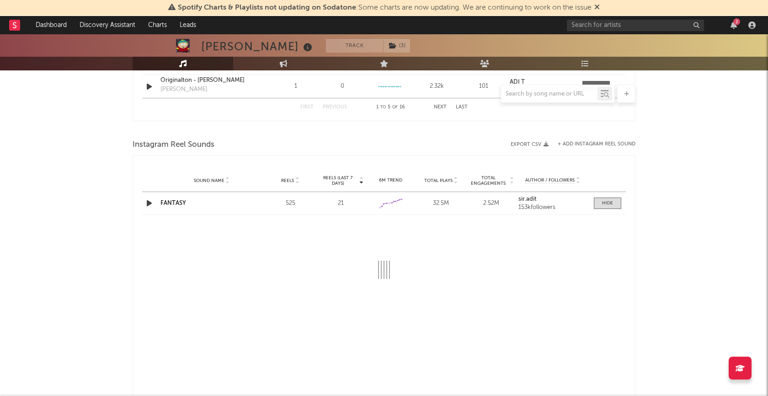
select select "1w"
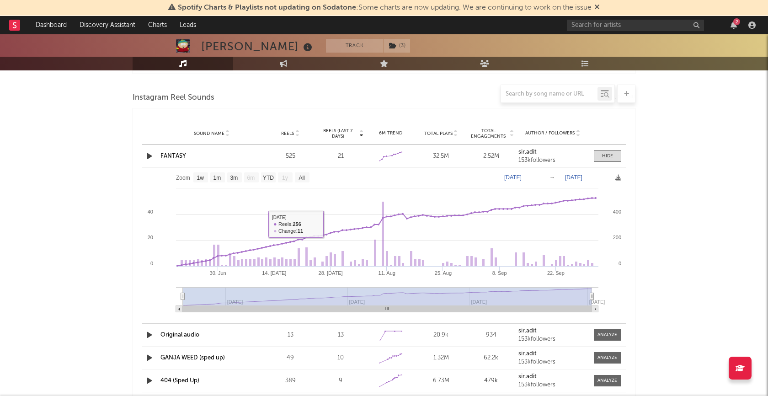
scroll to position [1256, 0]
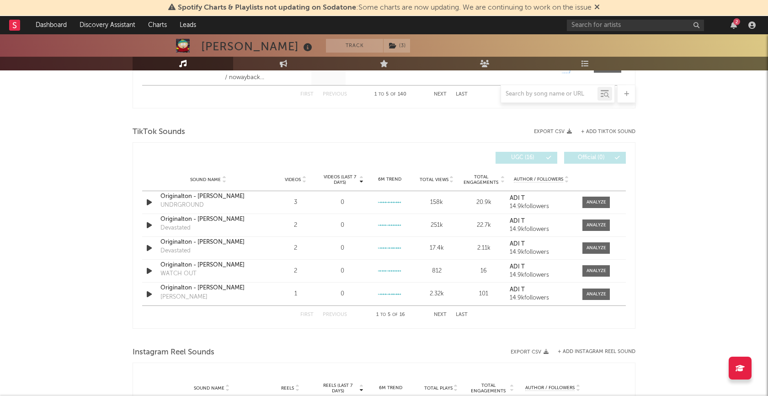
scroll to position [1007, 0]
click at [438, 312] on button "Next" at bounding box center [440, 313] width 13 height 5
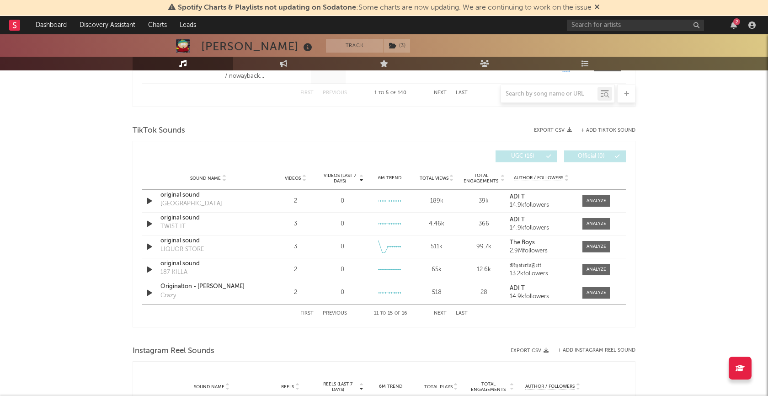
click at [438, 312] on button "Next" at bounding box center [440, 313] width 13 height 5
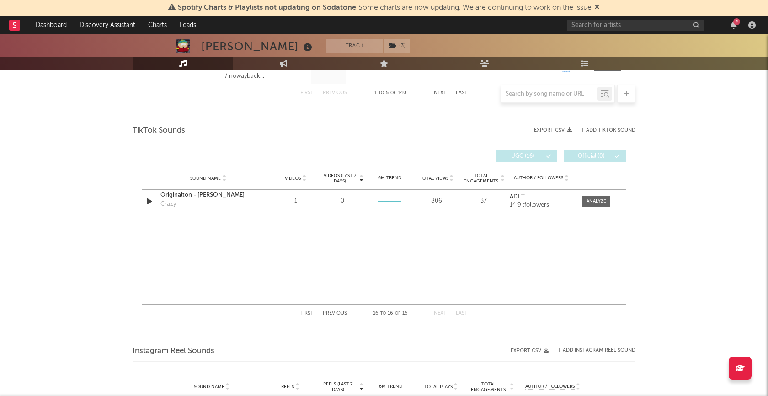
click at [340, 311] on button "Previous" at bounding box center [335, 313] width 24 height 5
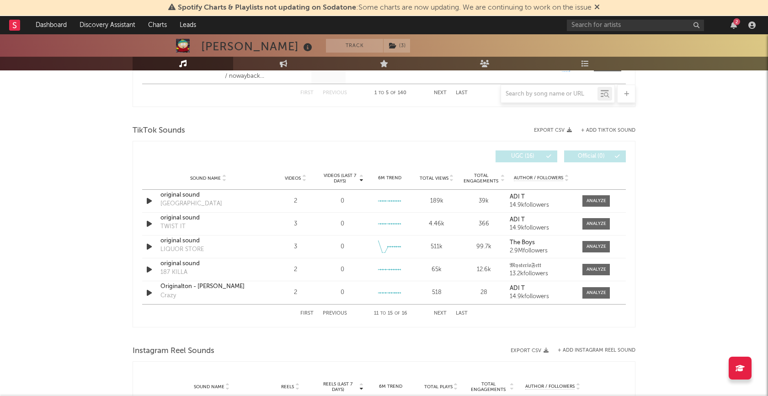
click at [340, 311] on button "Previous" at bounding box center [335, 313] width 24 height 5
click at [522, 197] on strong "ADI T" at bounding box center [517, 197] width 15 height 6
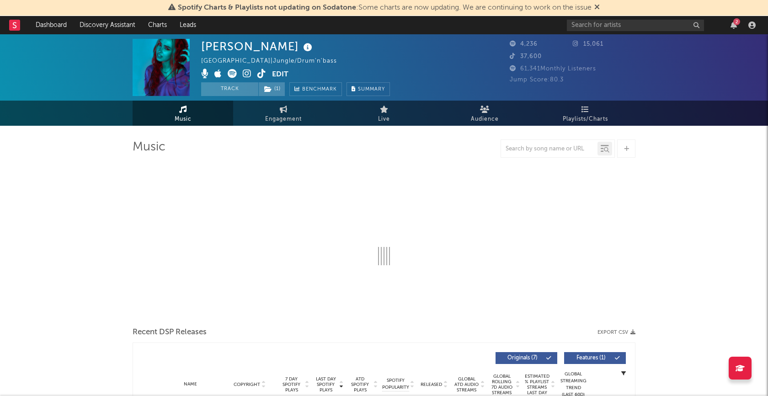
select select "6m"
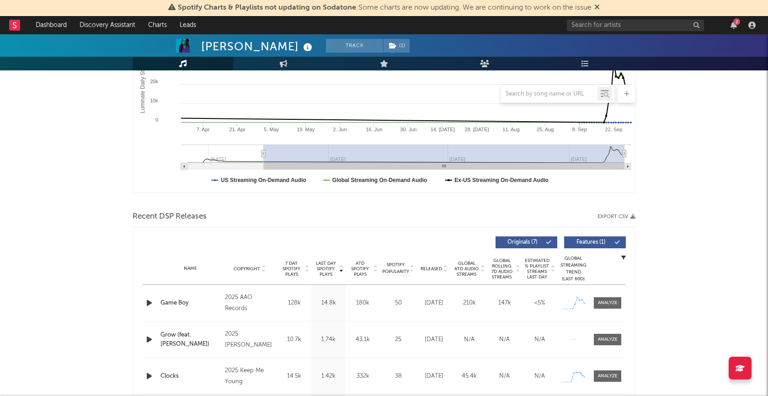
scroll to position [258, 0]
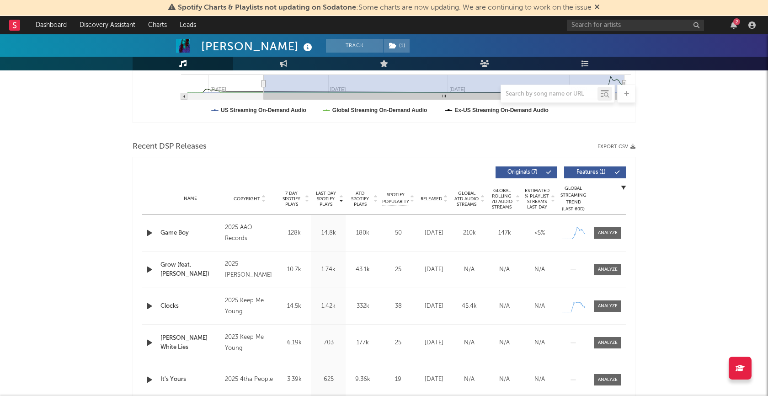
click at [151, 233] on icon "button" at bounding box center [149, 232] width 10 height 11
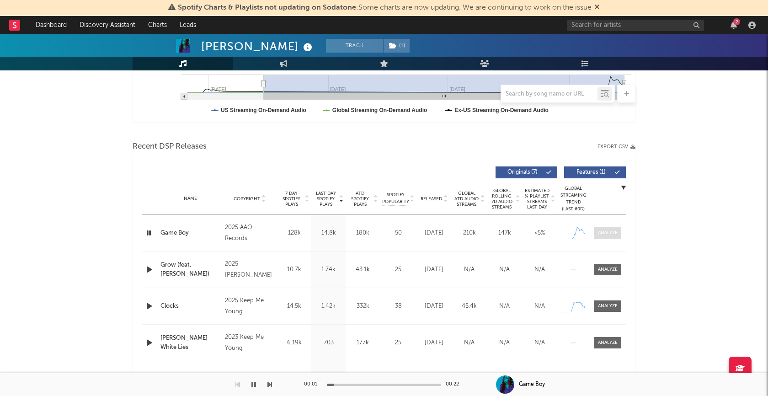
click at [603, 230] on div at bounding box center [608, 233] width 20 height 7
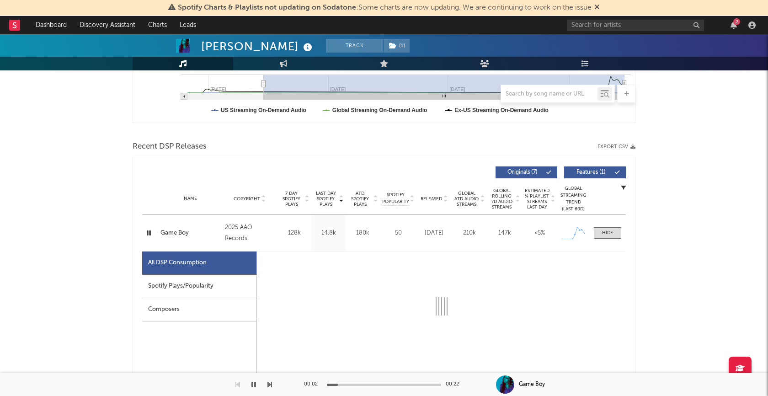
select select "1w"
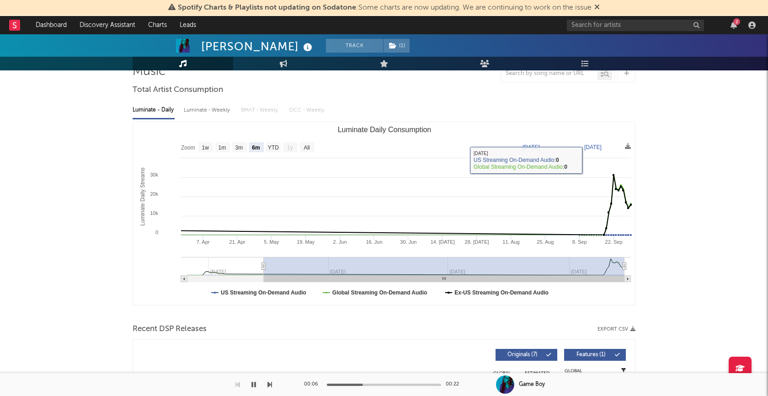
scroll to position [77, 0]
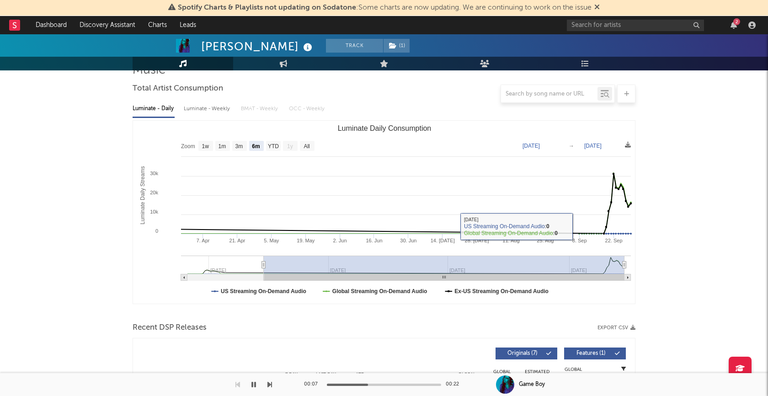
click at [251, 385] on icon "button" at bounding box center [253, 384] width 5 height 7
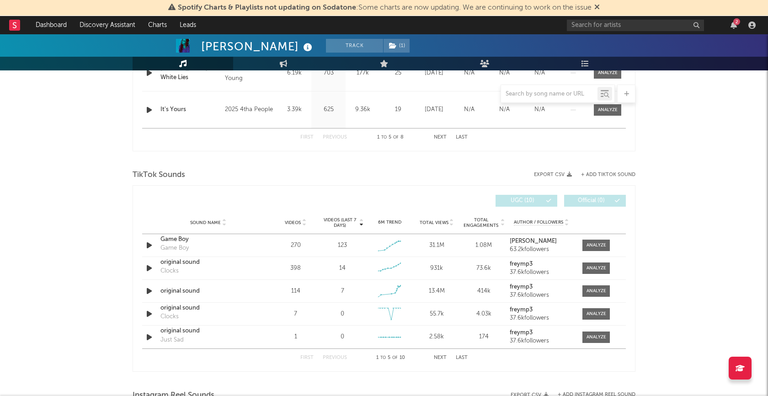
scroll to position [968, 0]
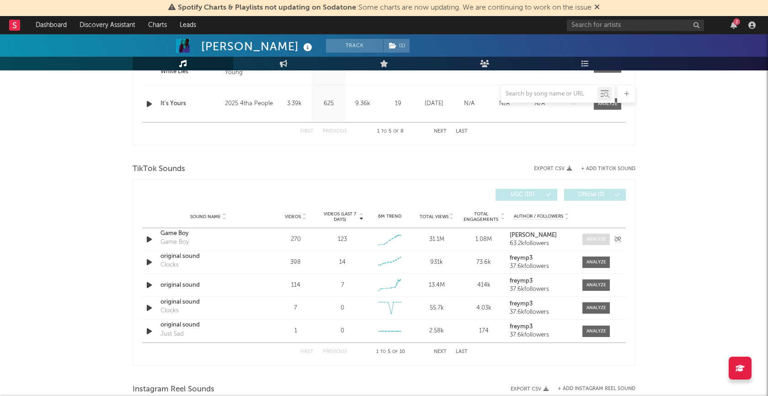
click at [596, 242] on span at bounding box center [595, 239] width 27 height 11
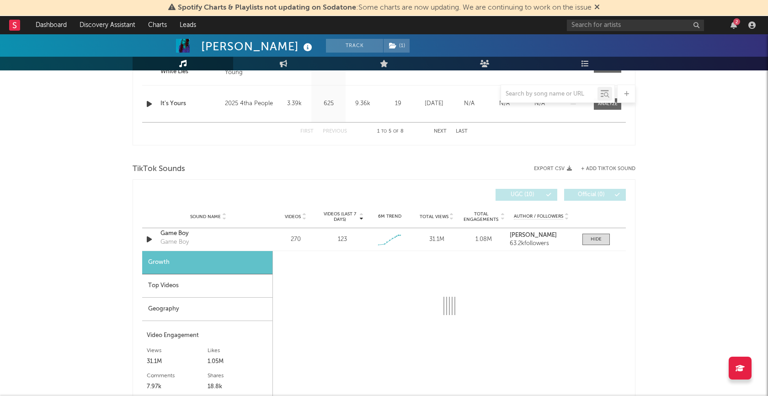
select select "1w"
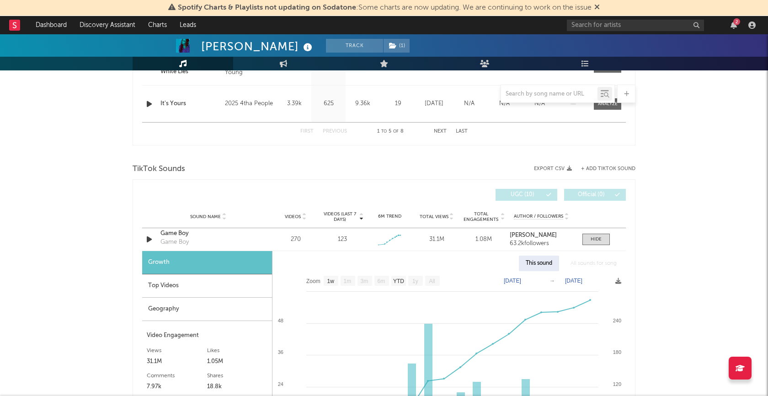
click at [220, 282] on div "Top Videos" at bounding box center [207, 285] width 130 height 23
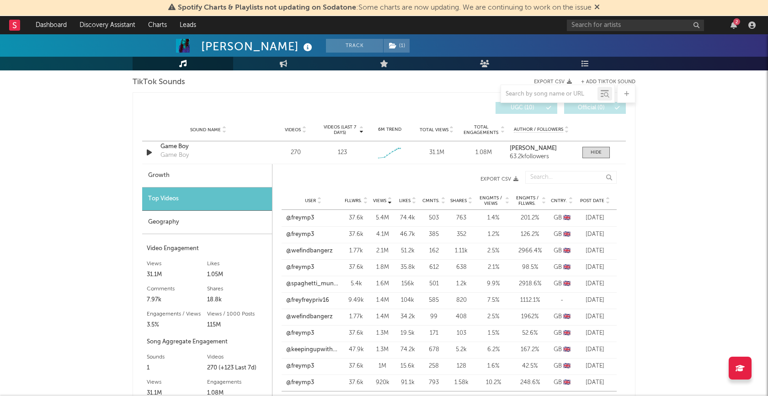
scroll to position [1062, 0]
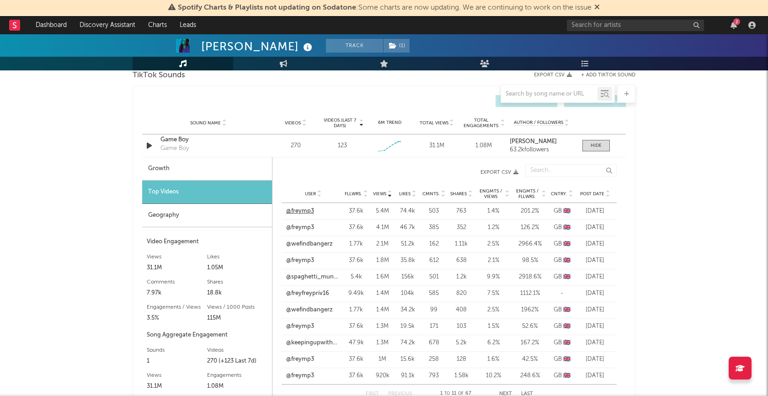
click at [307, 211] on link "@freymp3" at bounding box center [300, 211] width 28 height 9
click at [598, 142] on div at bounding box center [596, 145] width 11 height 7
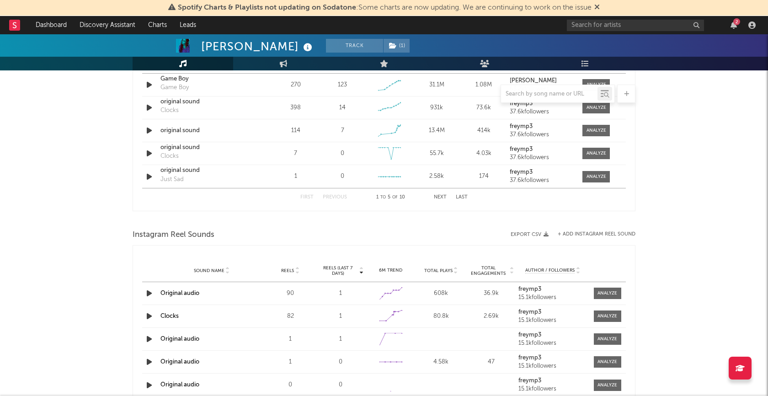
scroll to position [1188, 0]
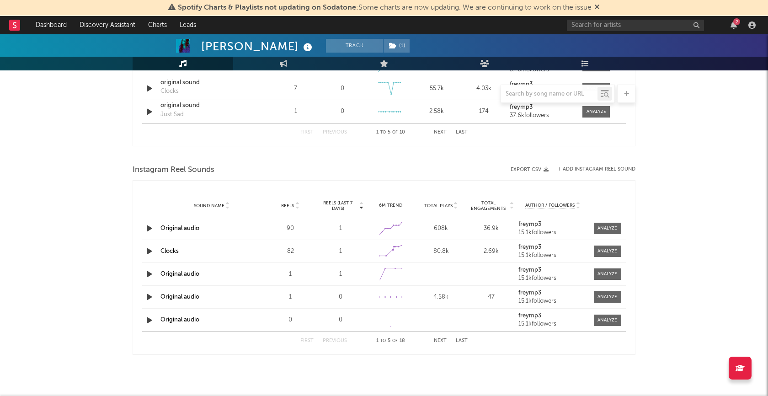
click at [150, 225] on icon "button" at bounding box center [149, 228] width 10 height 11
click at [149, 226] on icon "button" at bounding box center [148, 228] width 9 height 11
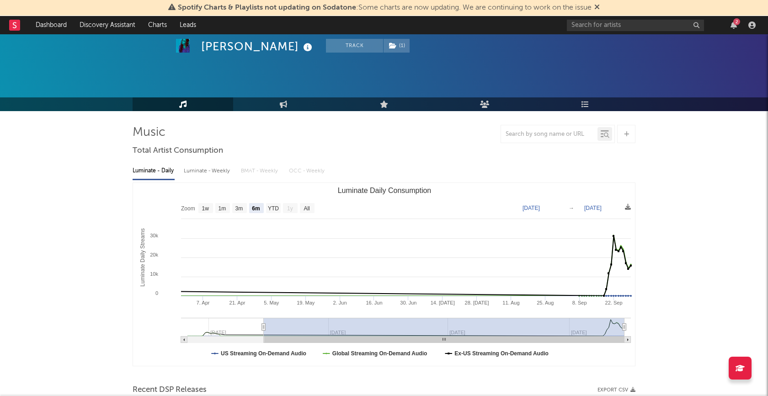
scroll to position [0, 0]
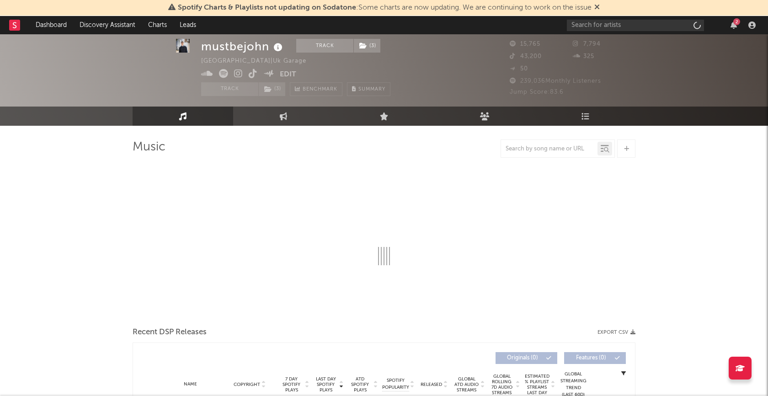
scroll to position [64, 0]
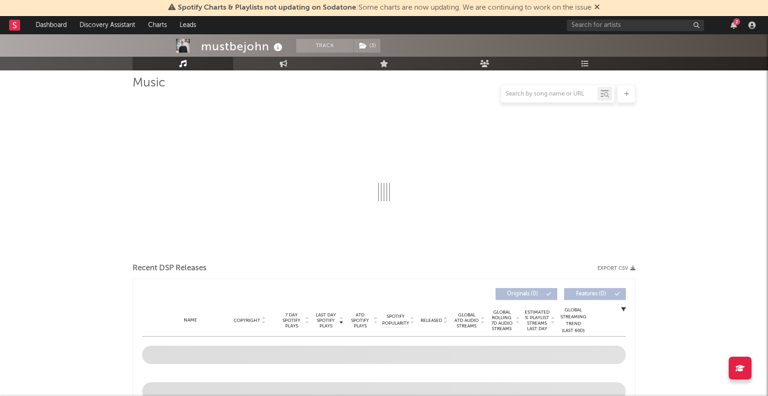
select select "6m"
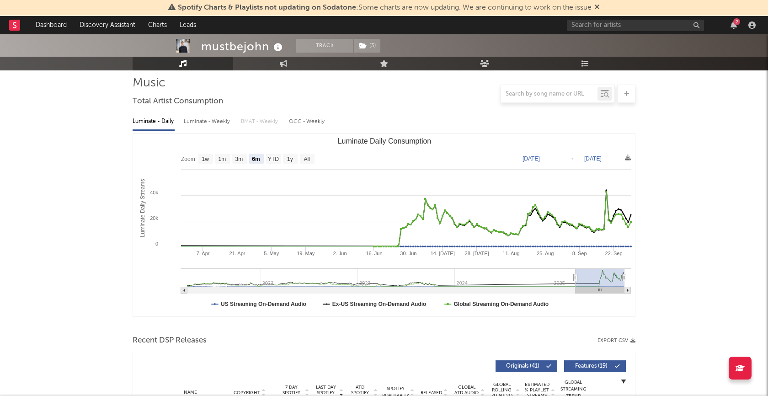
scroll to position [286, 0]
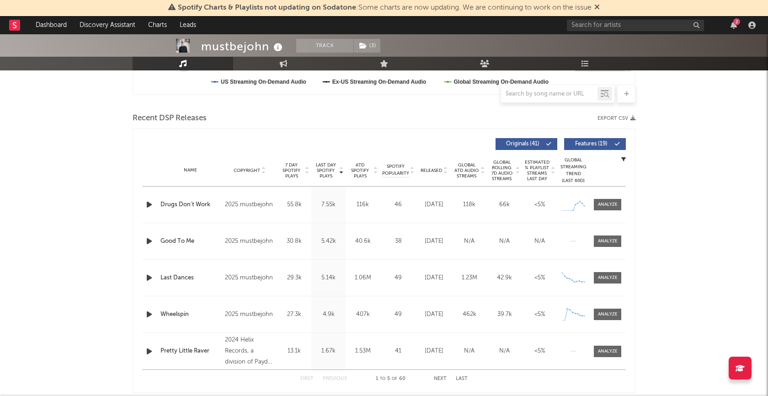
click at [149, 207] on icon "button" at bounding box center [149, 204] width 10 height 11
click at [148, 205] on icon "button" at bounding box center [148, 204] width 9 height 11
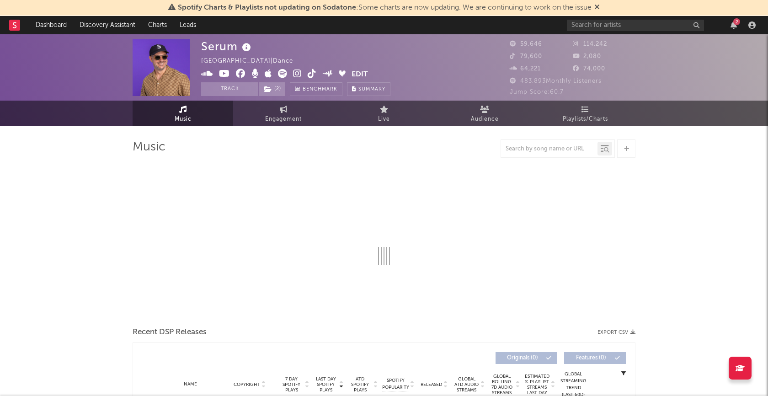
select select "6m"
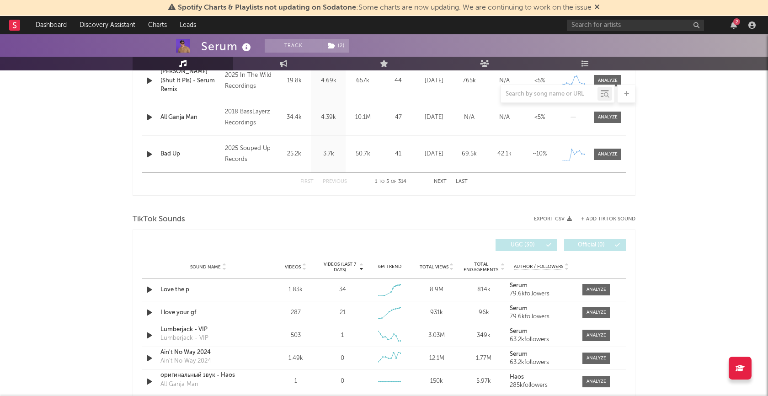
scroll to position [526, 0]
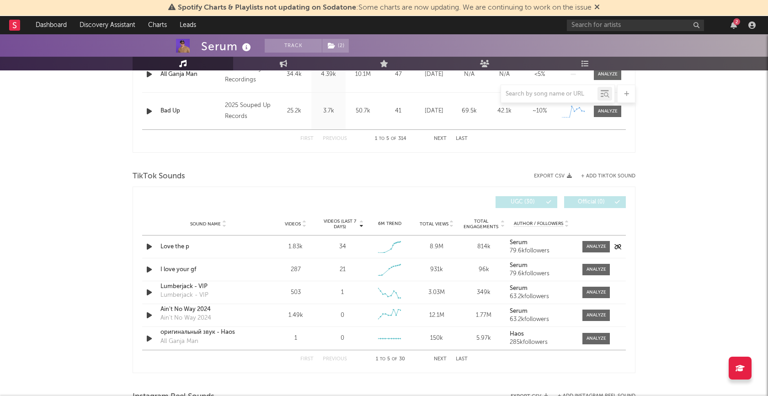
click at [147, 246] on icon "button" at bounding box center [149, 246] width 10 height 11
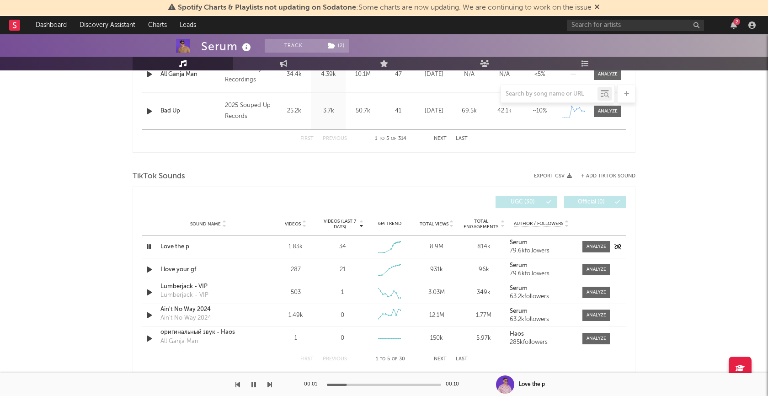
click at [147, 246] on icon "button" at bounding box center [148, 246] width 9 height 11
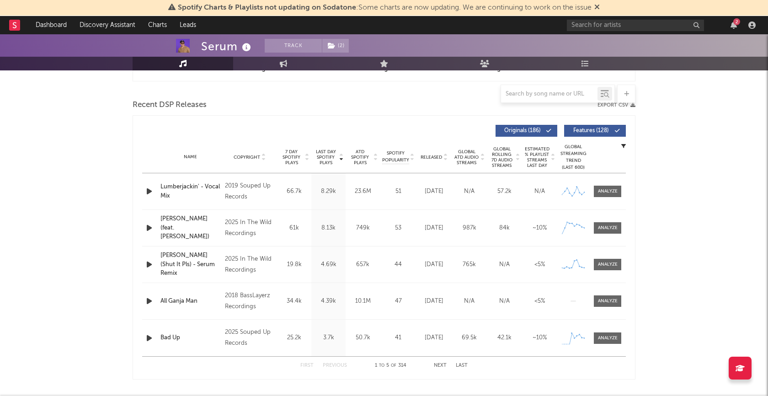
scroll to position [300, 0]
click at [149, 339] on icon "button" at bounding box center [149, 337] width 10 height 11
click at [607, 339] on div at bounding box center [608, 337] width 20 height 7
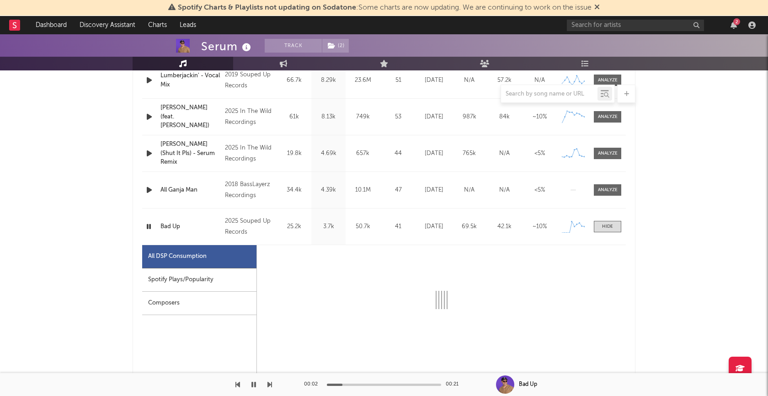
select select "1w"
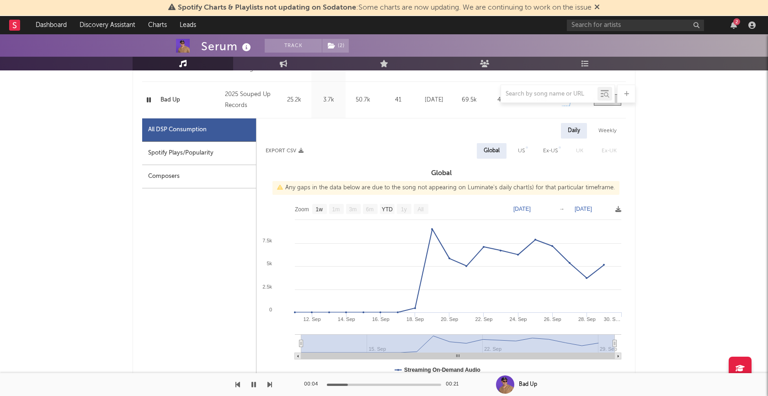
scroll to position [536, 0]
click at [251, 386] on icon "button" at bounding box center [253, 384] width 5 height 7
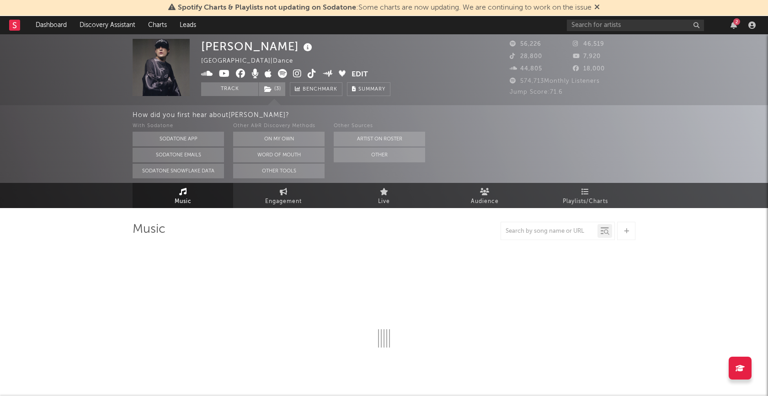
select select "6m"
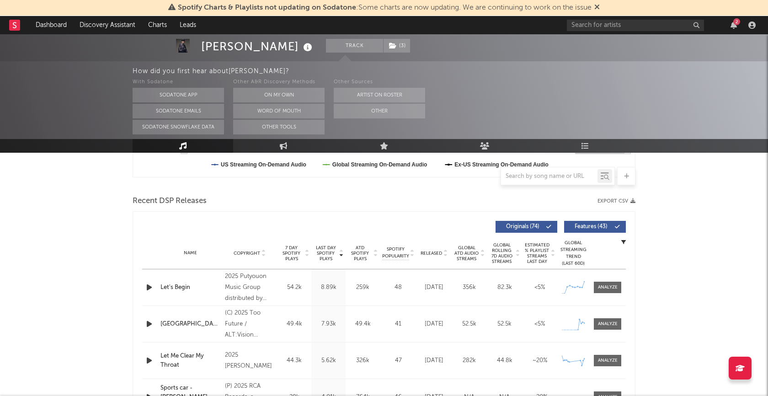
scroll to position [336, 0]
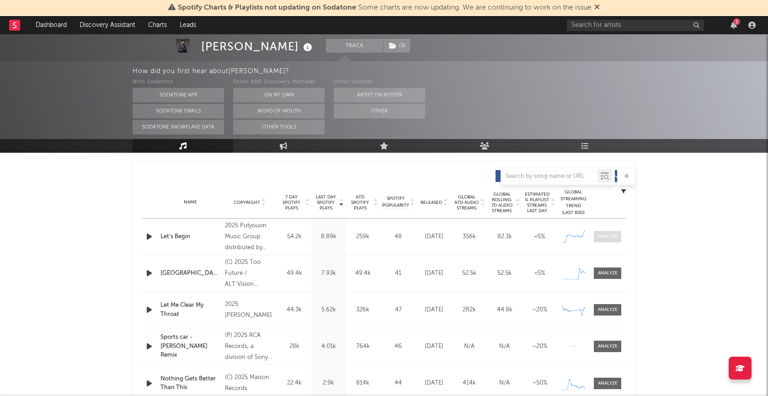
click at [612, 238] on div at bounding box center [608, 236] width 20 height 7
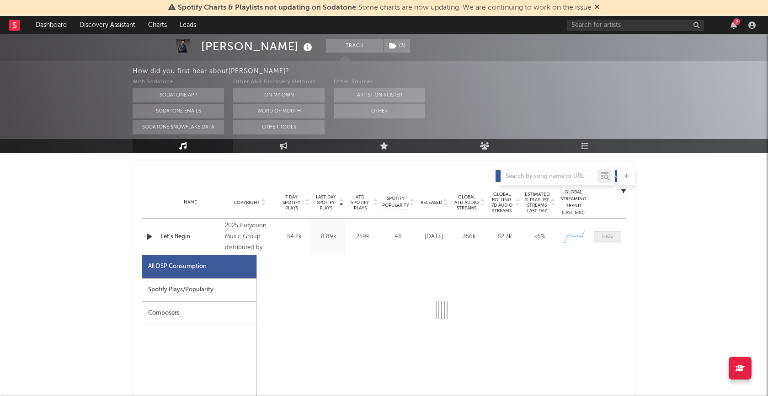
select select "1w"
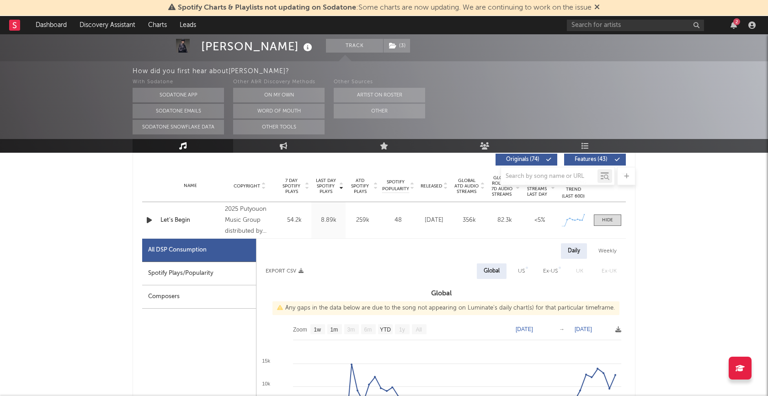
scroll to position [344, 0]
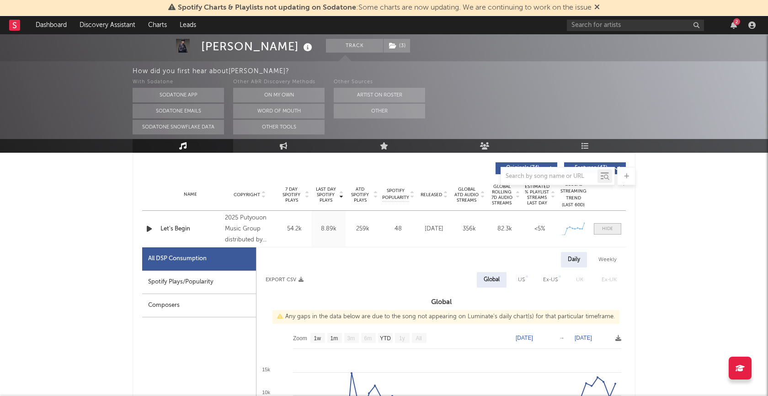
click at [610, 226] on div at bounding box center [607, 228] width 11 height 7
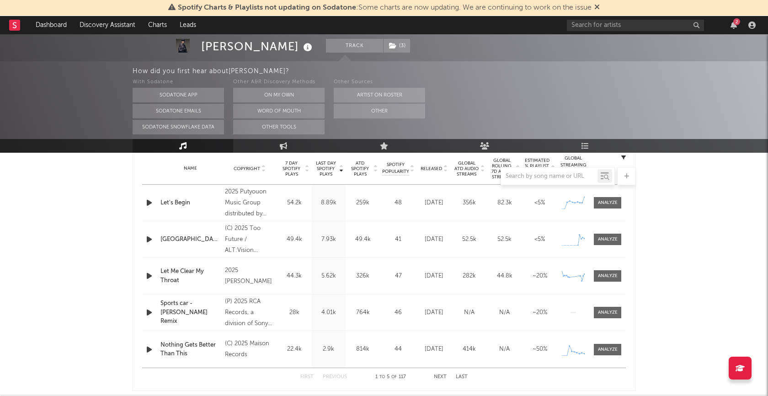
scroll to position [380, 0]
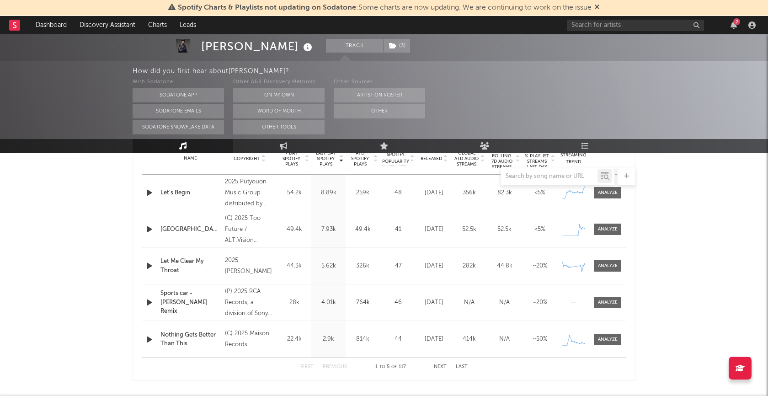
click at [149, 227] on icon "button" at bounding box center [149, 229] width 10 height 11
click at [148, 230] on icon "button" at bounding box center [148, 229] width 9 height 11
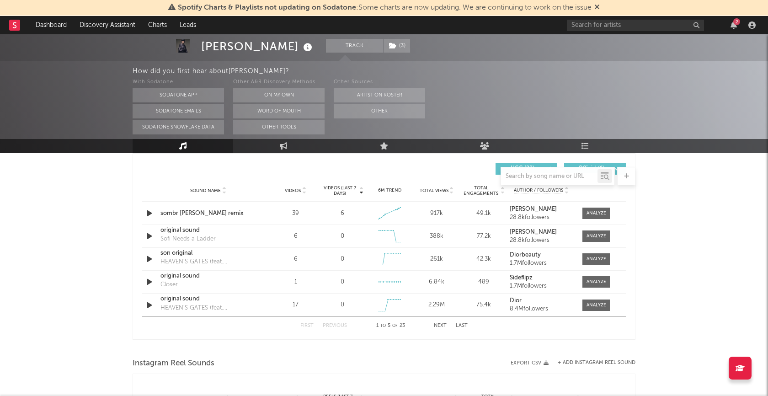
scroll to position [636, 0]
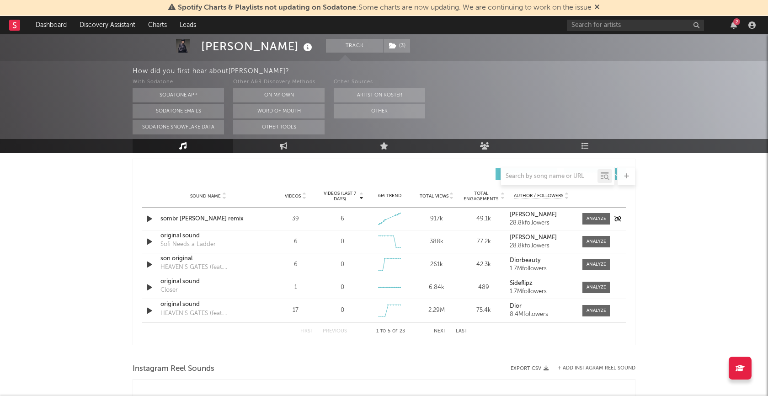
click at [149, 218] on icon "button" at bounding box center [149, 218] width 10 height 11
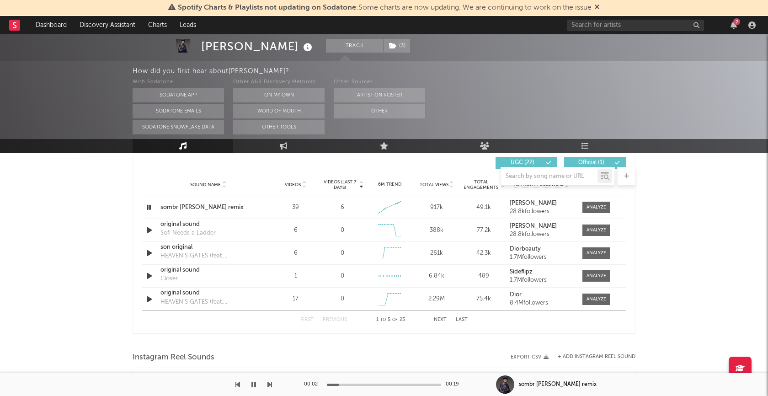
scroll to position [653, 0]
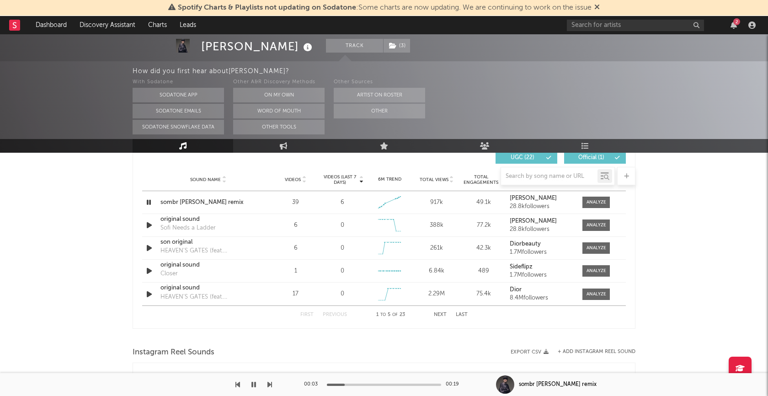
click at [443, 313] on button "Next" at bounding box center [440, 314] width 13 height 5
click at [333, 312] on button "Previous" at bounding box center [335, 314] width 24 height 5
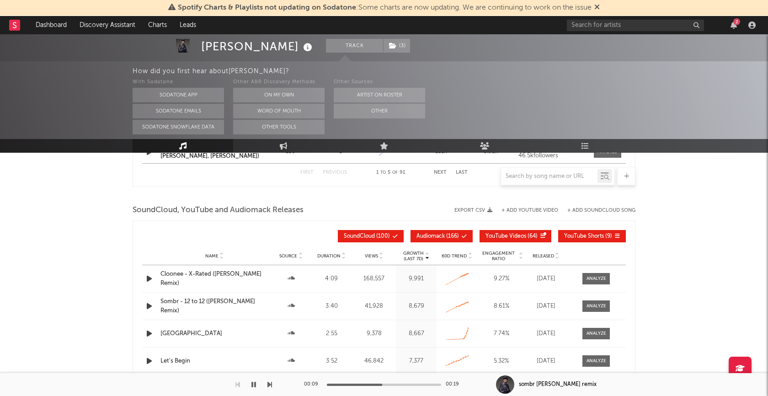
scroll to position [1012, 0]
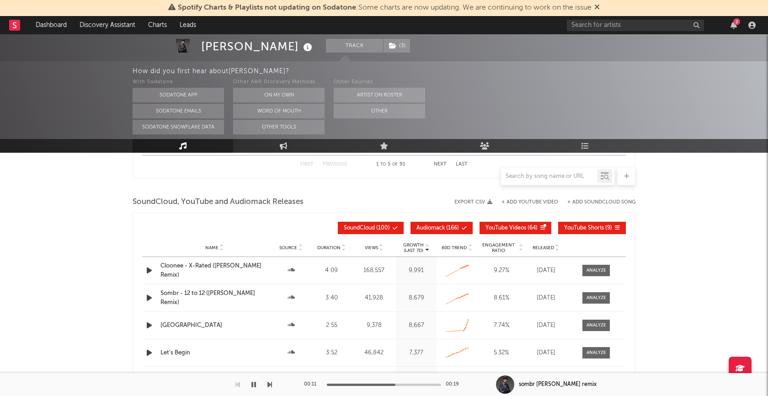
click at [255, 385] on icon "button" at bounding box center [253, 384] width 5 height 7
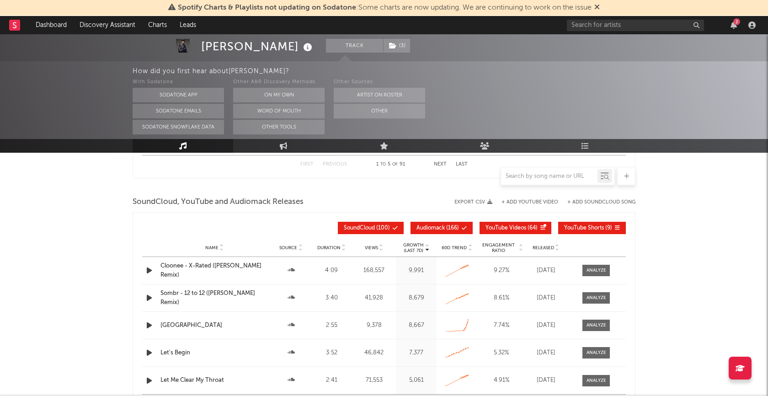
click at [149, 268] on icon "button" at bounding box center [149, 270] width 10 height 11
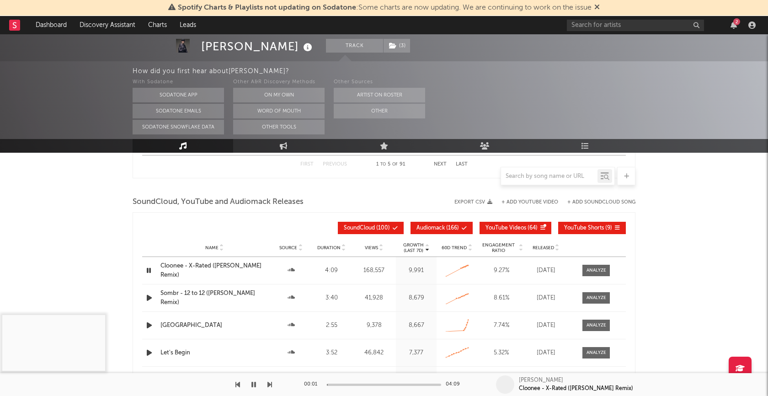
click at [340, 384] on div at bounding box center [384, 385] width 114 height 2
click at [363, 384] on div at bounding box center [384, 385] width 114 height 2
click at [383, 385] on div at bounding box center [384, 385] width 114 height 2
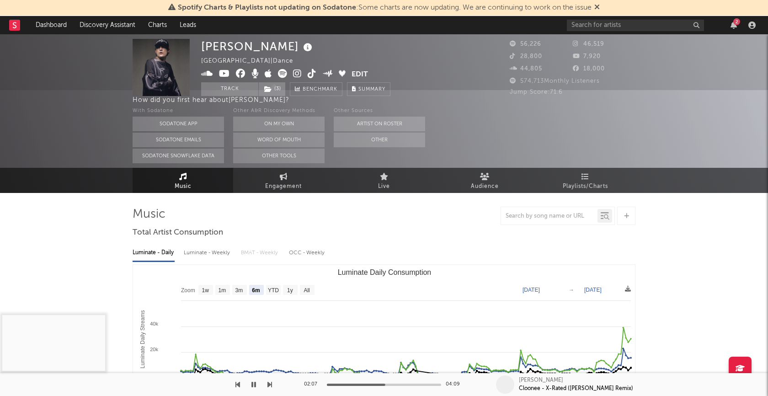
scroll to position [0, 0]
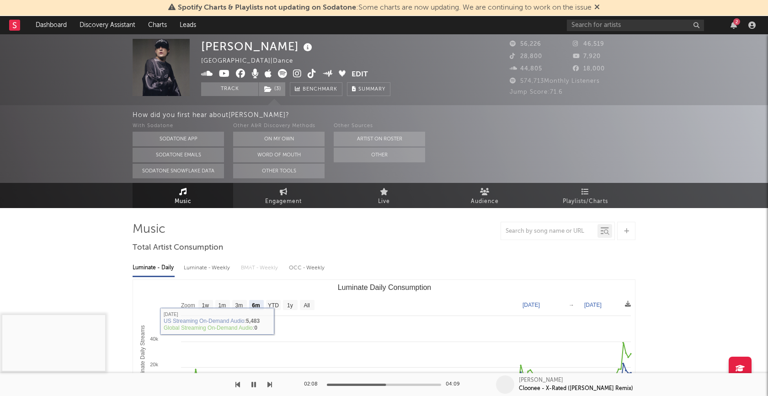
click at [252, 384] on icon "button" at bounding box center [253, 384] width 5 height 7
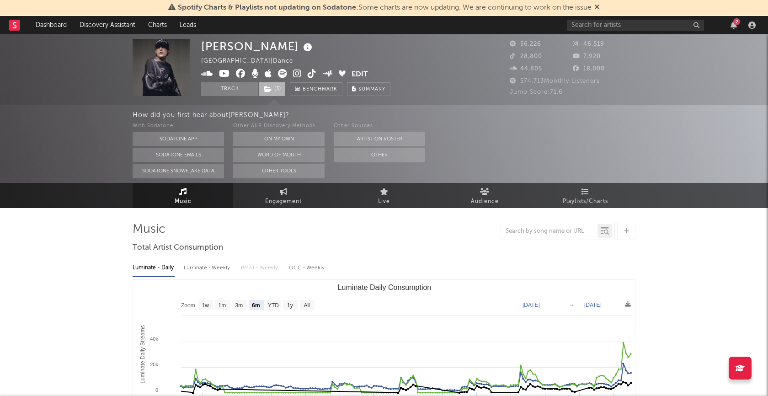
click at [276, 90] on span "( 3 )" at bounding box center [271, 89] width 27 height 14
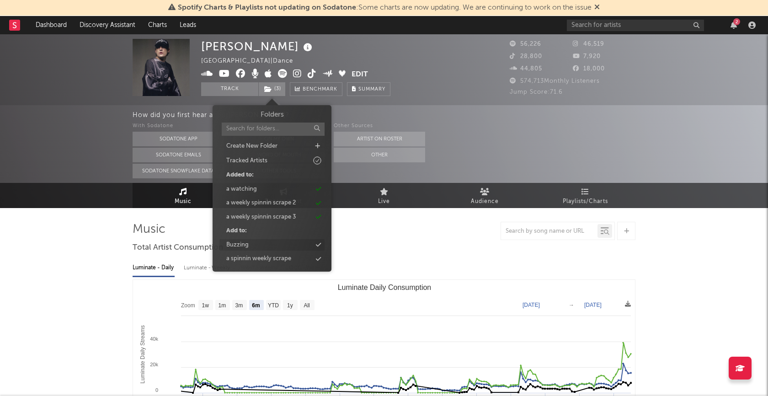
click at [251, 243] on div "Buzzing" at bounding box center [271, 245] width 105 height 12
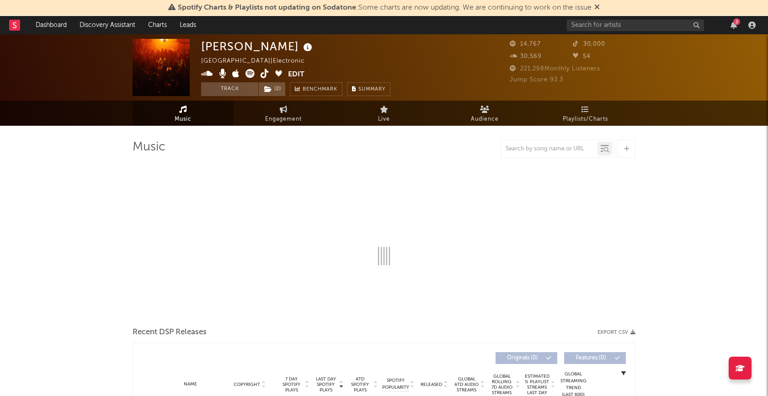
select select "6m"
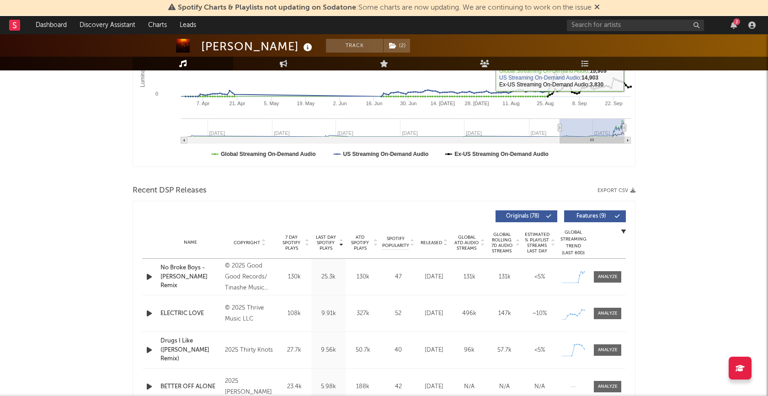
scroll to position [305, 0]
